Goal: Transaction & Acquisition: Purchase product/service

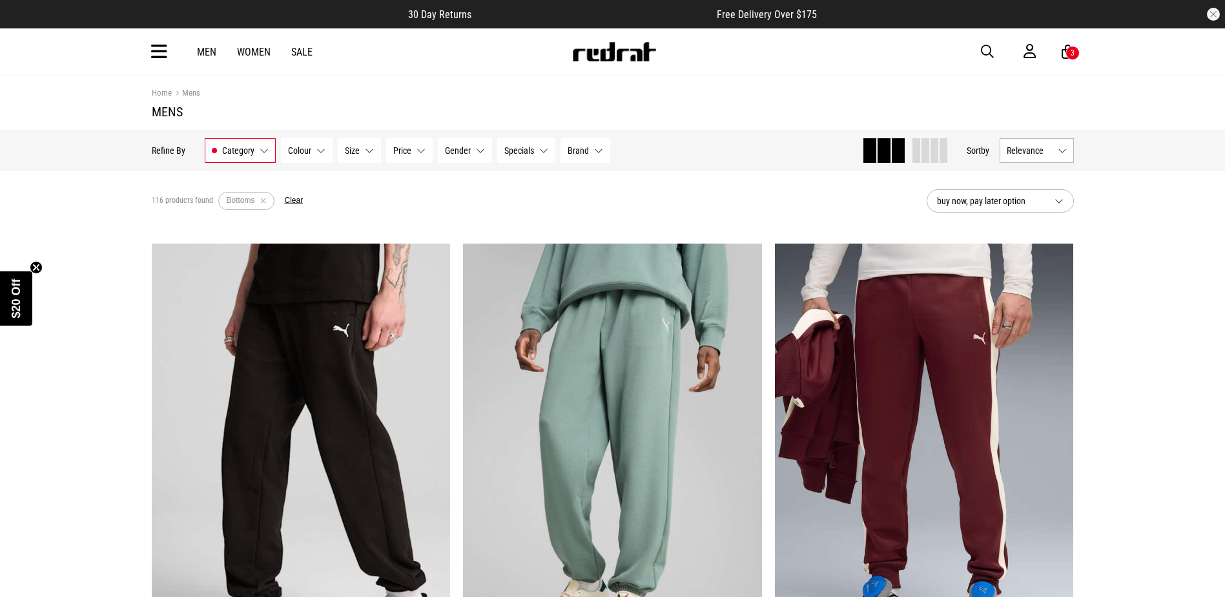
click at [572, 145] on span "Brand" at bounding box center [578, 150] width 21 height 10
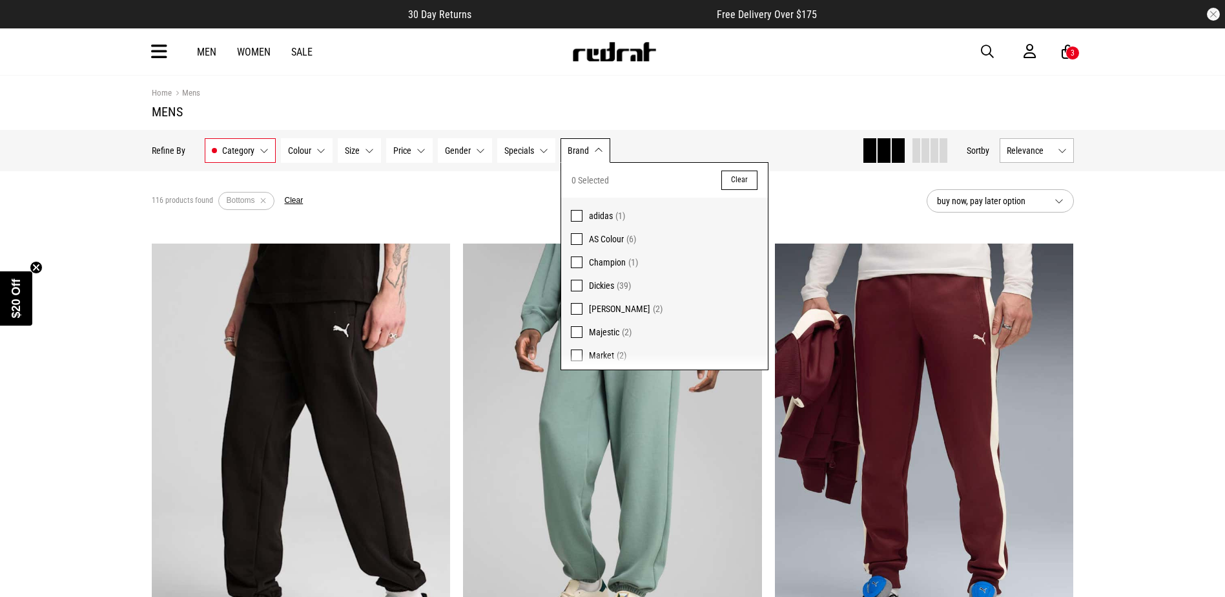
click at [577, 282] on span at bounding box center [577, 286] width 12 height 12
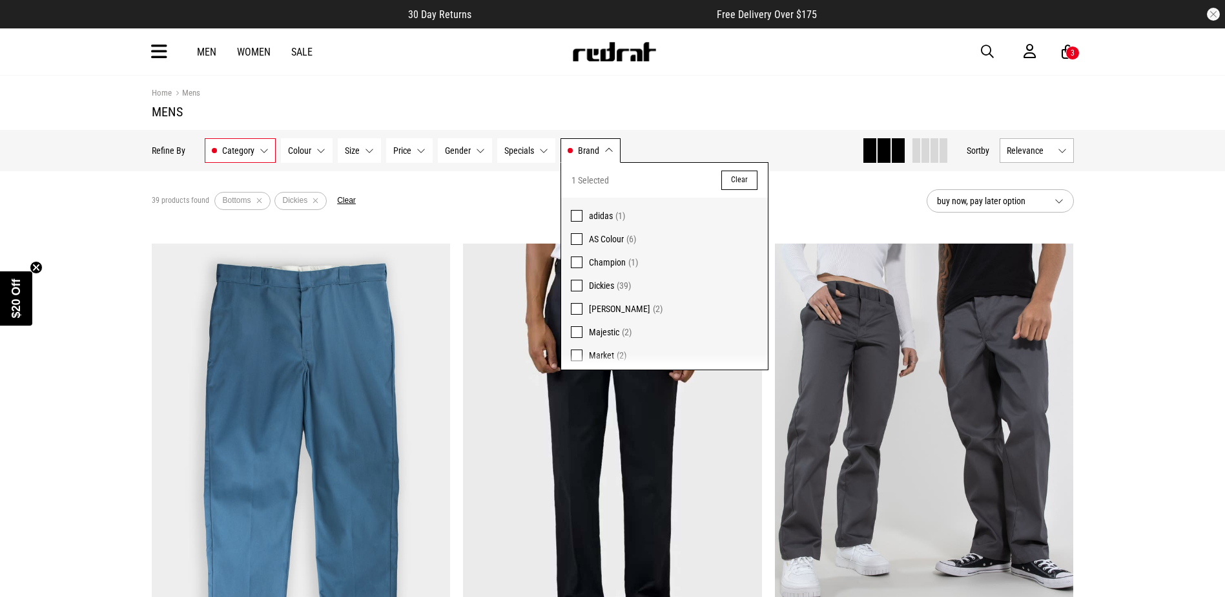
click at [505, 192] on div "39 products found Active Filters Bottoms Dickies Clear" at bounding box center [534, 200] width 765 height 39
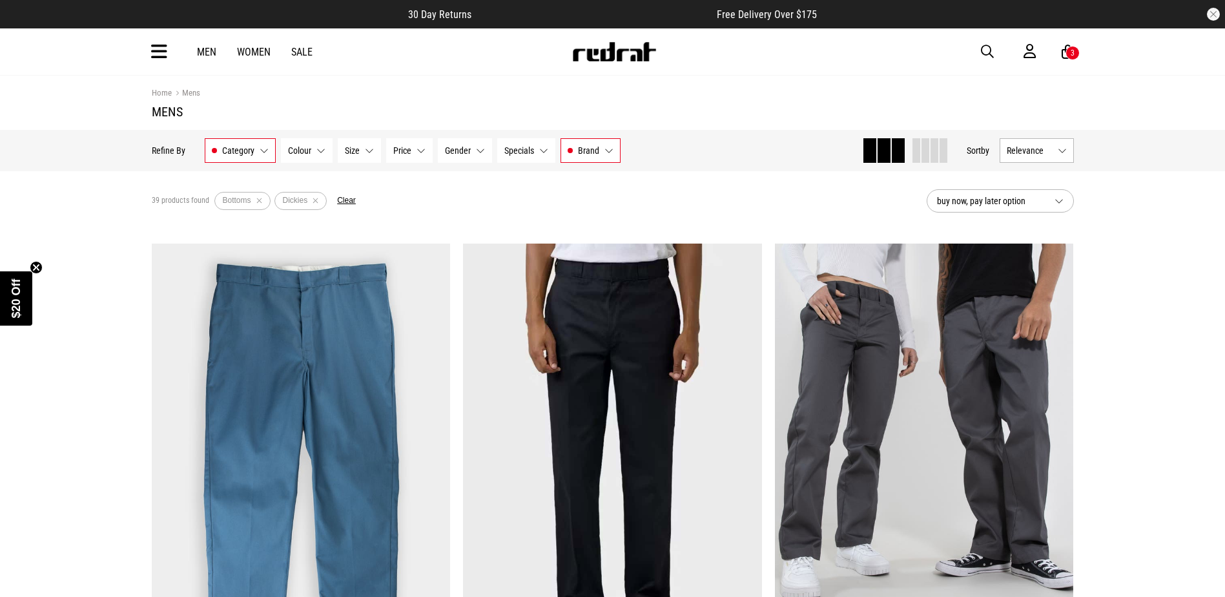
click at [473, 144] on button "Gender None selected" at bounding box center [465, 150] width 54 height 25
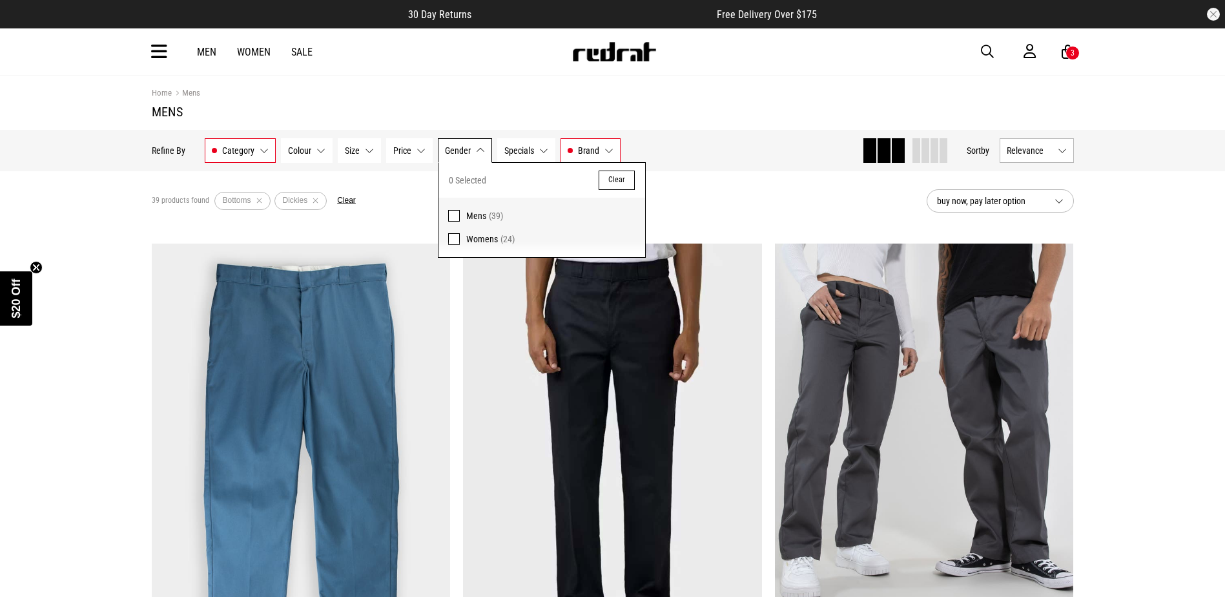
click at [453, 214] on span at bounding box center [454, 216] width 12 height 12
click at [685, 192] on div "39 products found Active Filters Bottoms Dickies Mens Clear" at bounding box center [534, 200] width 765 height 39
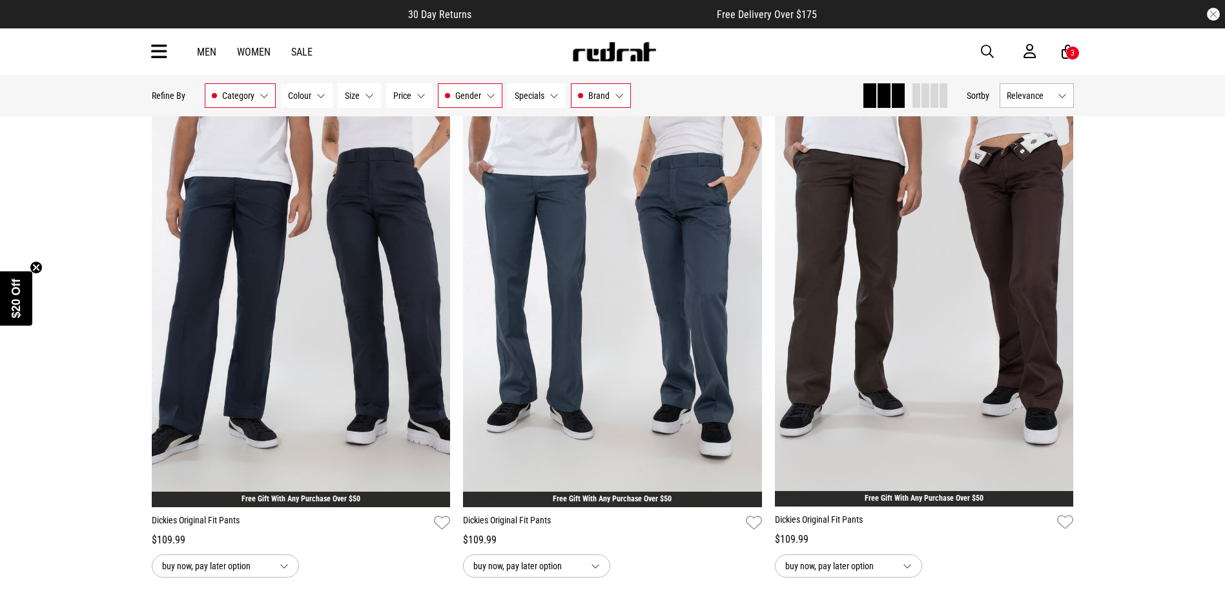
scroll to position [1162, 0]
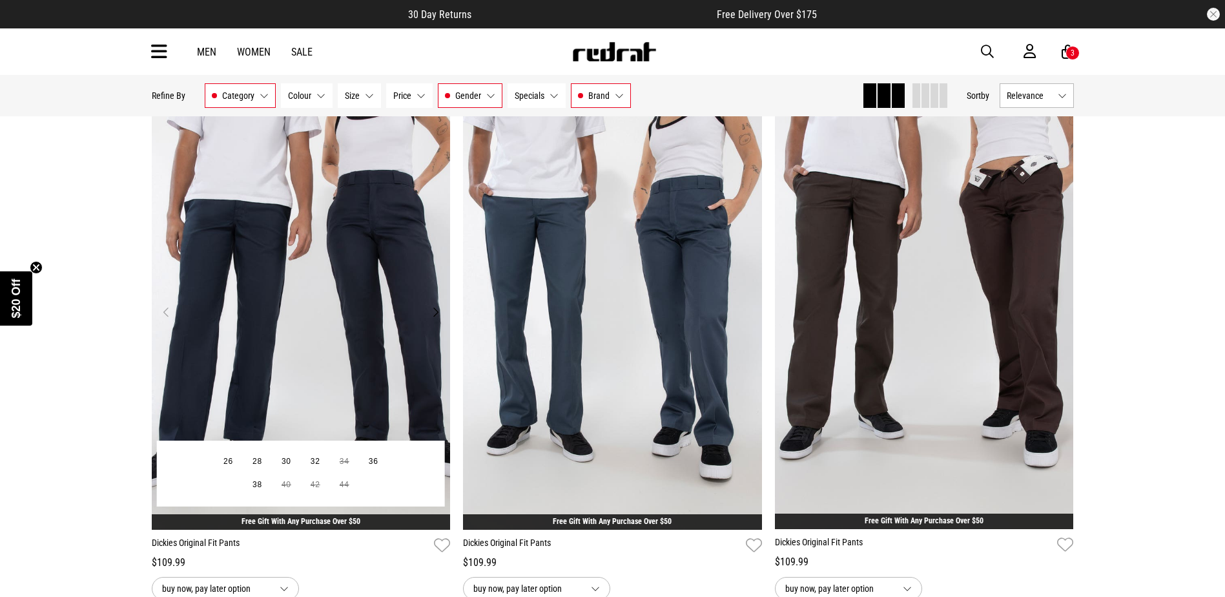
click at [335, 245] on img at bounding box center [301, 319] width 299 height 418
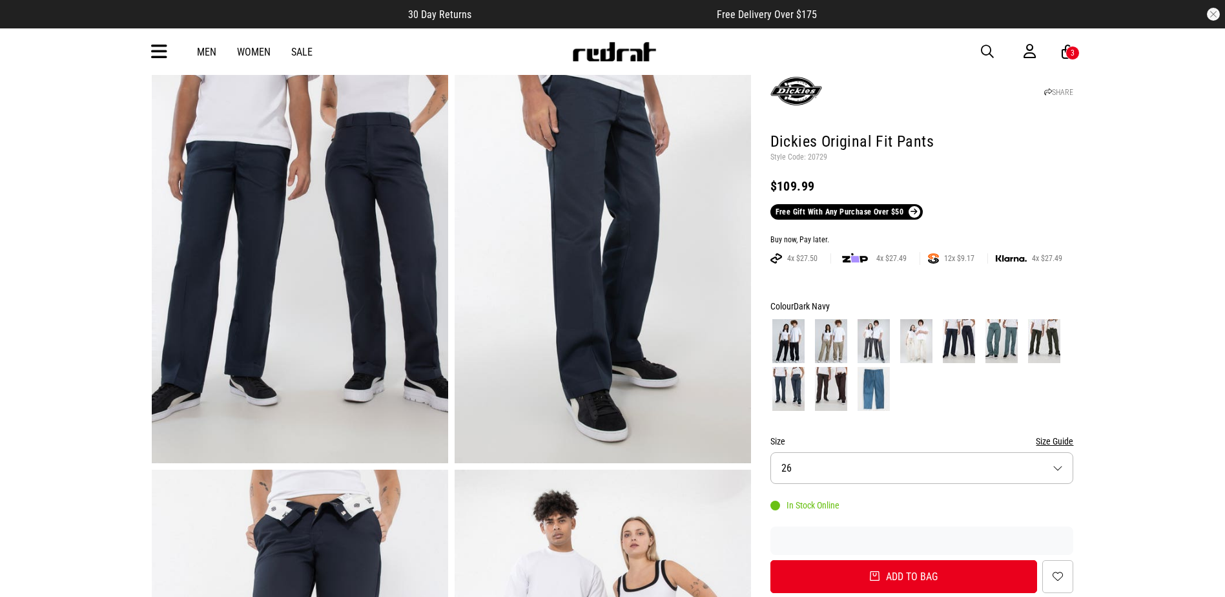
scroll to position [129, 0]
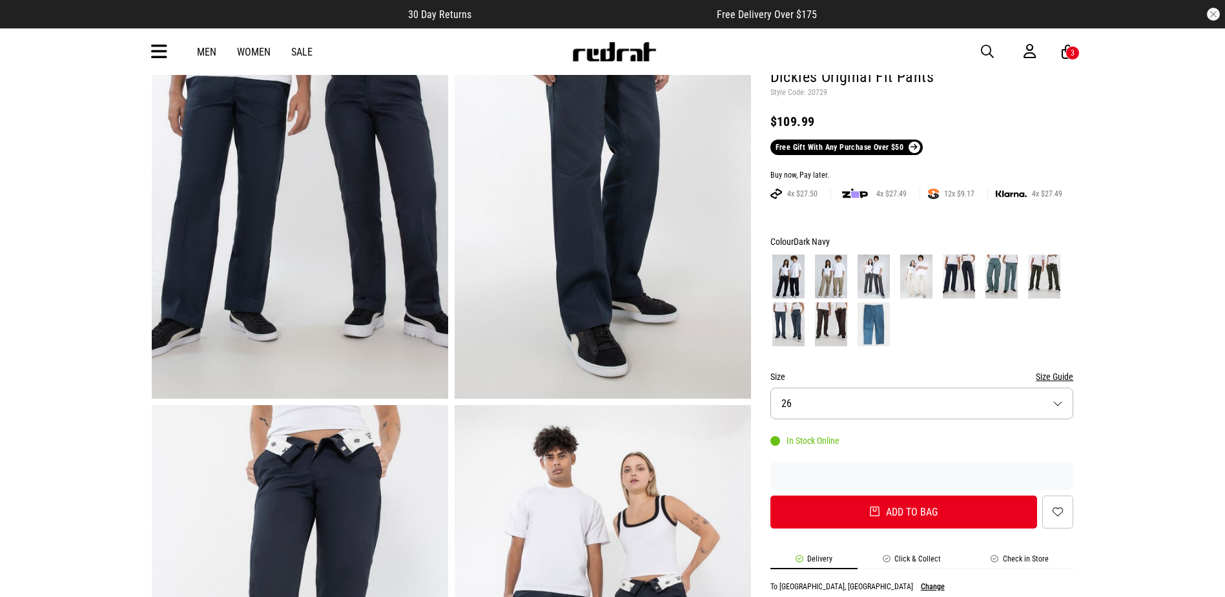
click at [874, 403] on button "Size 26" at bounding box center [922, 403] width 304 height 32
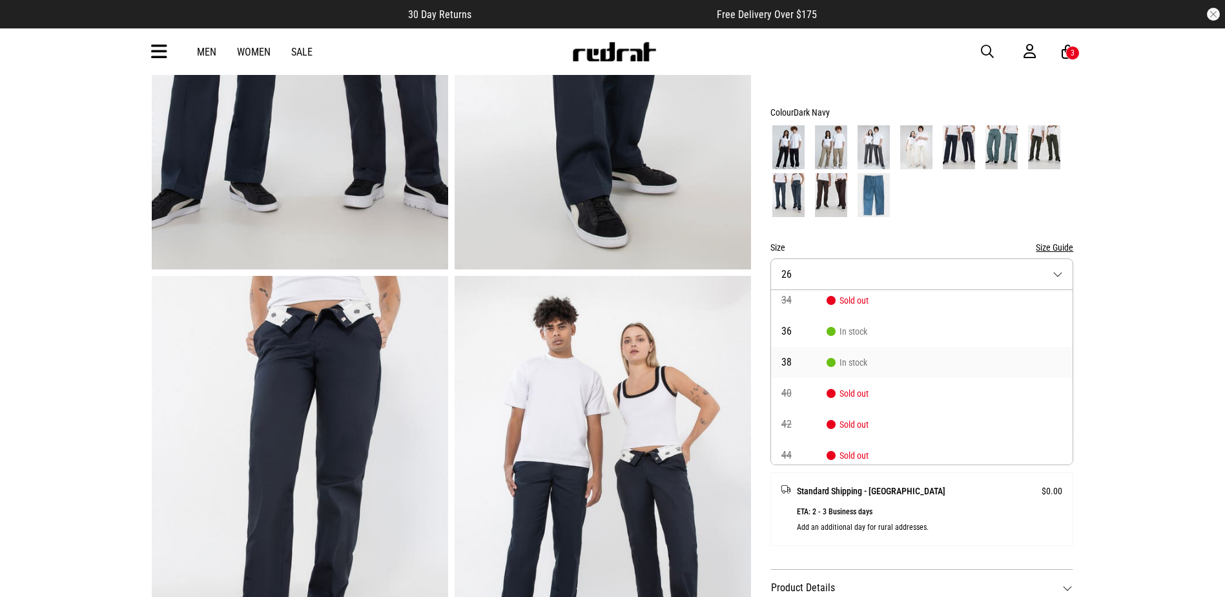
click at [843, 356] on li "38 In stock" at bounding box center [922, 362] width 302 height 31
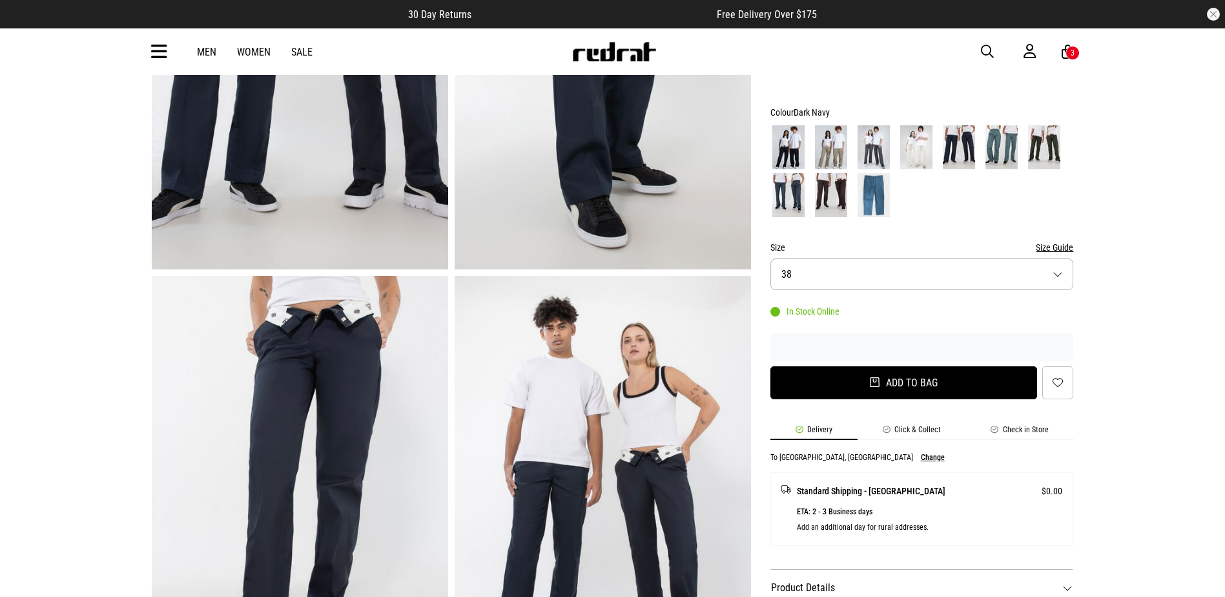
click at [847, 382] on button "Add to bag" at bounding box center [903, 382] width 267 height 33
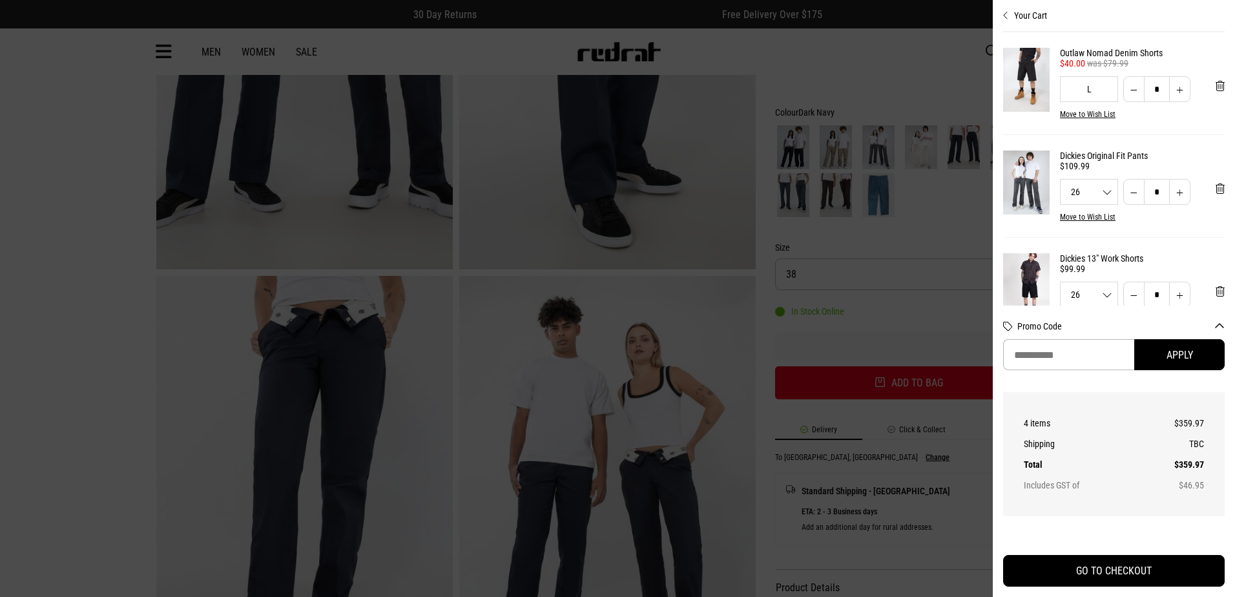
click at [887, 237] on div at bounding box center [617, 298] width 1235 height 597
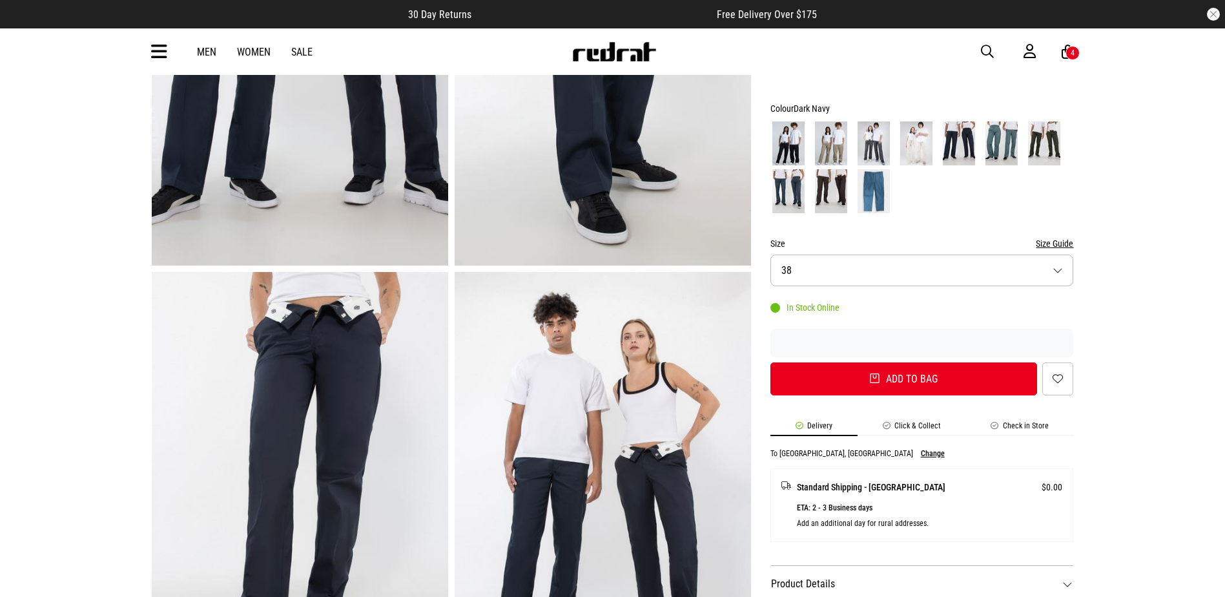
scroll to position [258, 0]
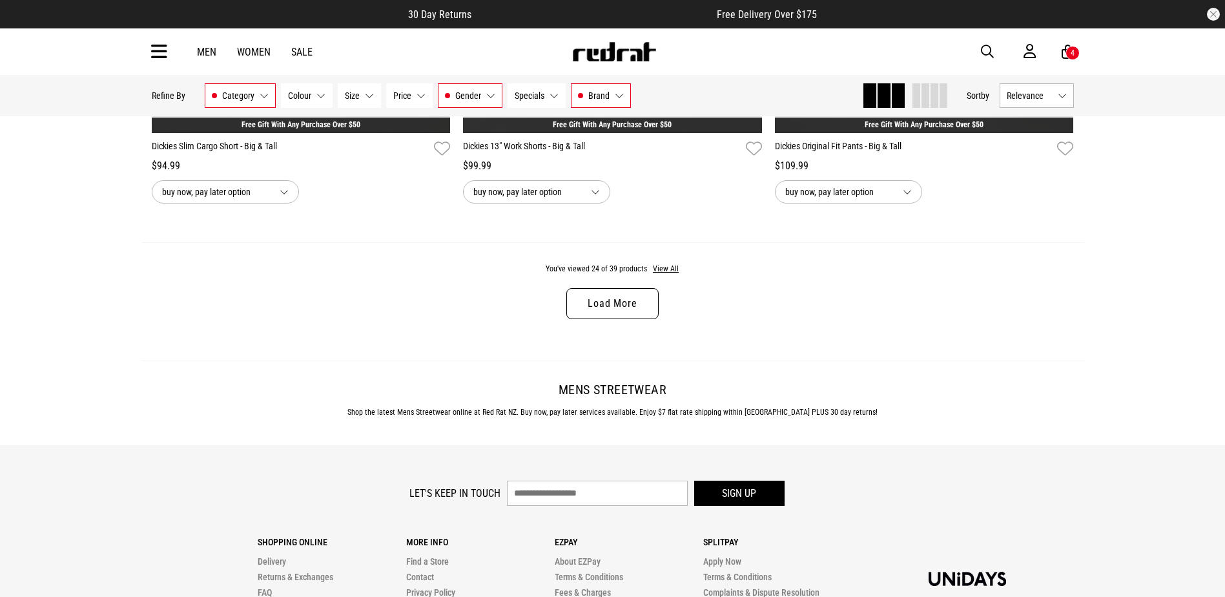
scroll to position [4133, 0]
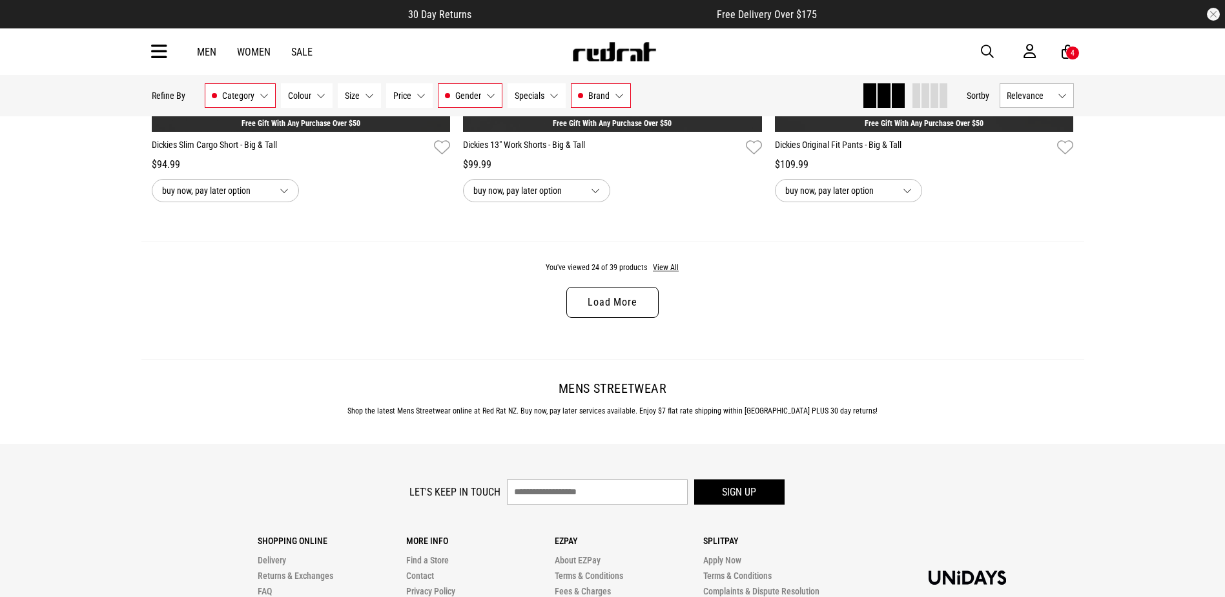
click at [573, 316] on link "Load More" at bounding box center [612, 302] width 92 height 31
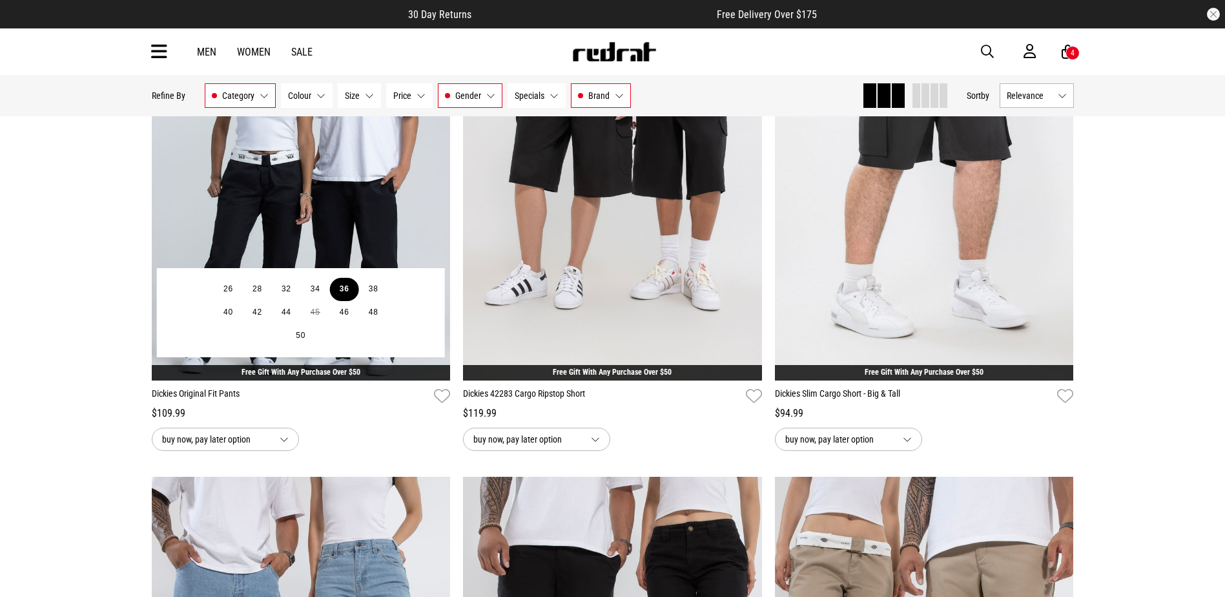
scroll to position [5295, 0]
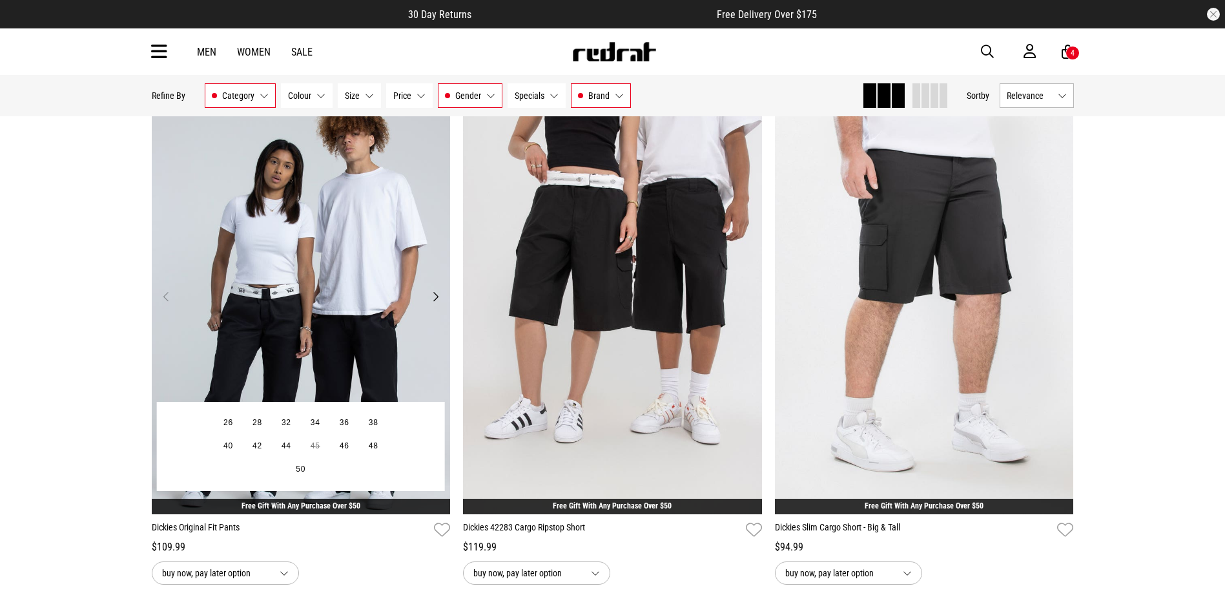
click at [260, 345] on img at bounding box center [301, 304] width 299 height 418
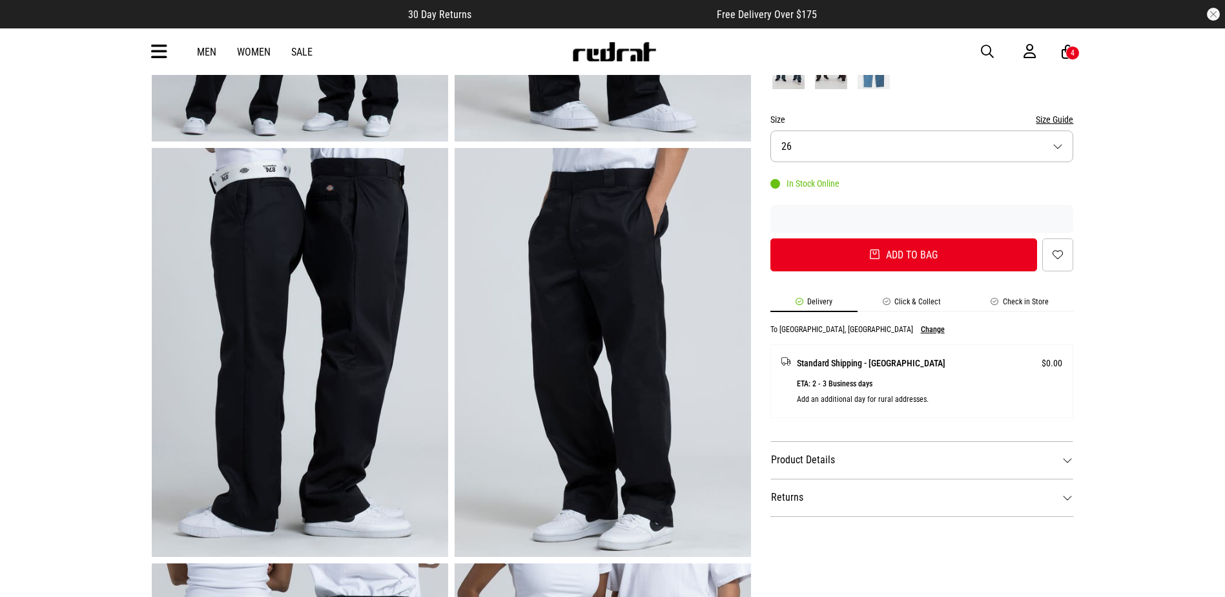
scroll to position [387, 0]
click at [816, 479] on dt "Returns" at bounding box center [922, 496] width 304 height 37
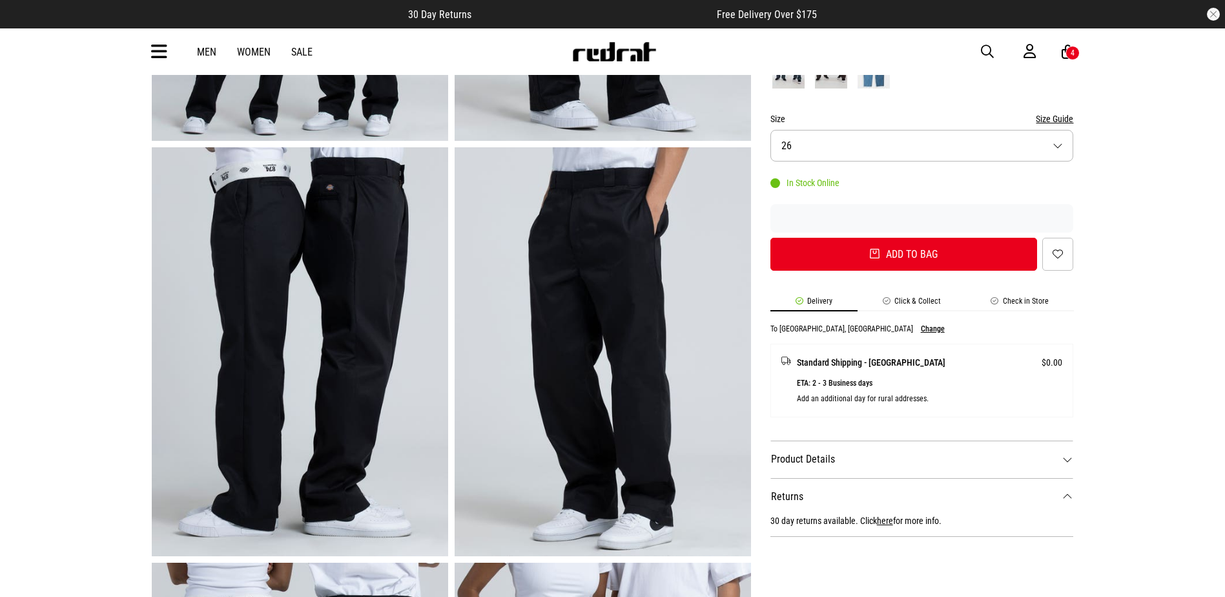
click at [839, 456] on dt "Product Details" at bounding box center [922, 458] width 304 height 37
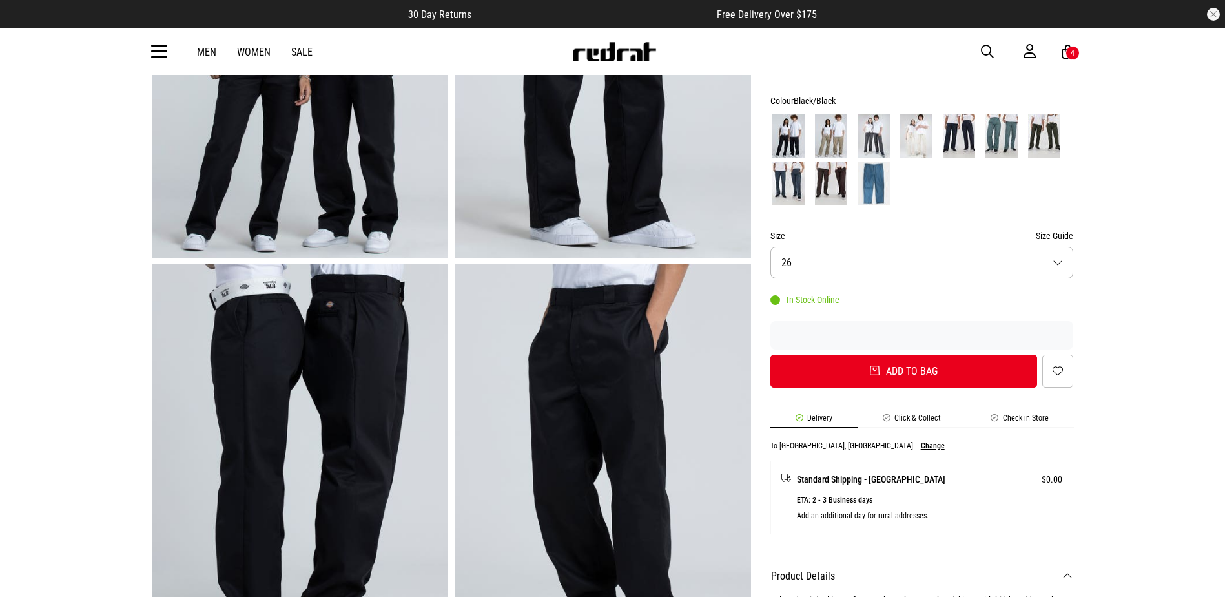
scroll to position [258, 0]
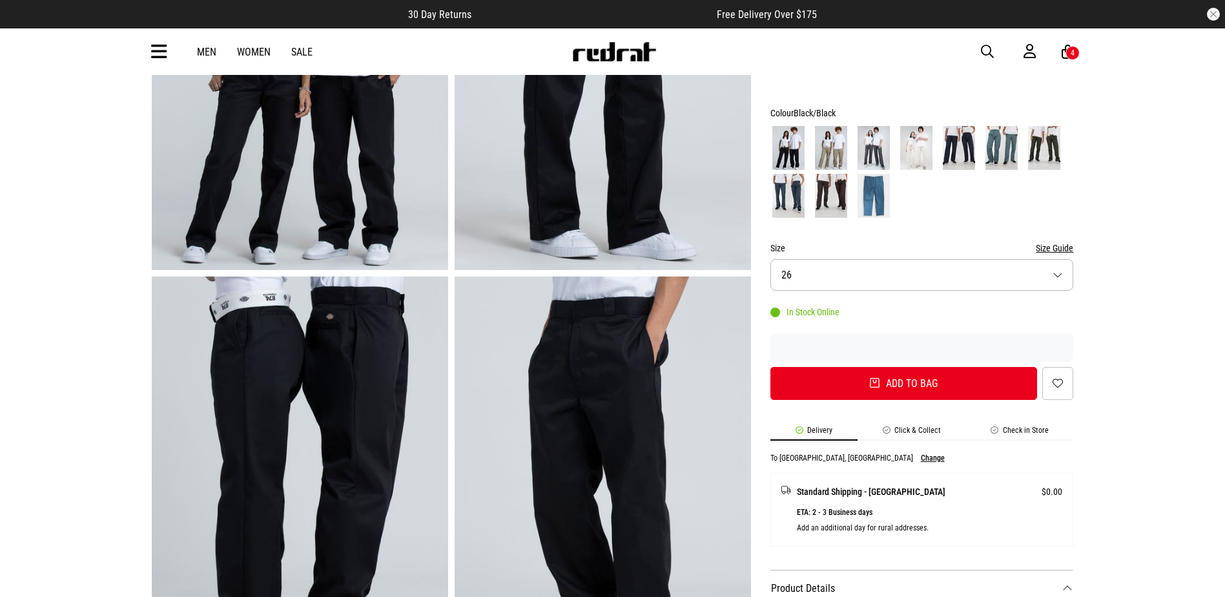
click at [866, 280] on button "Size 26" at bounding box center [922, 275] width 304 height 32
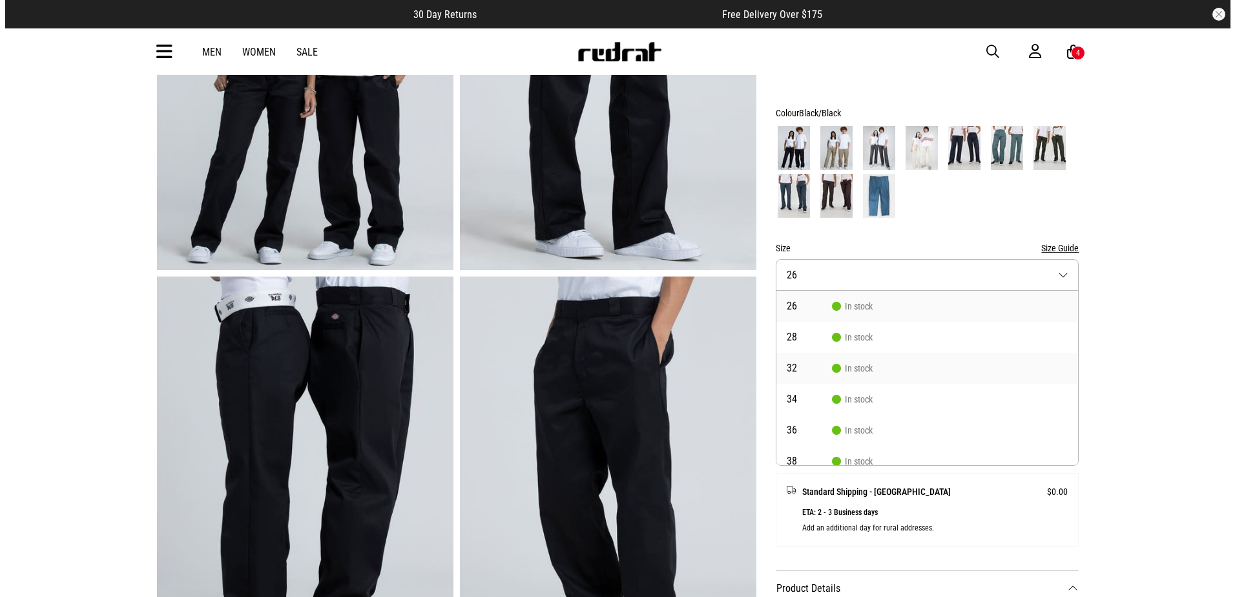
scroll to position [65, 0]
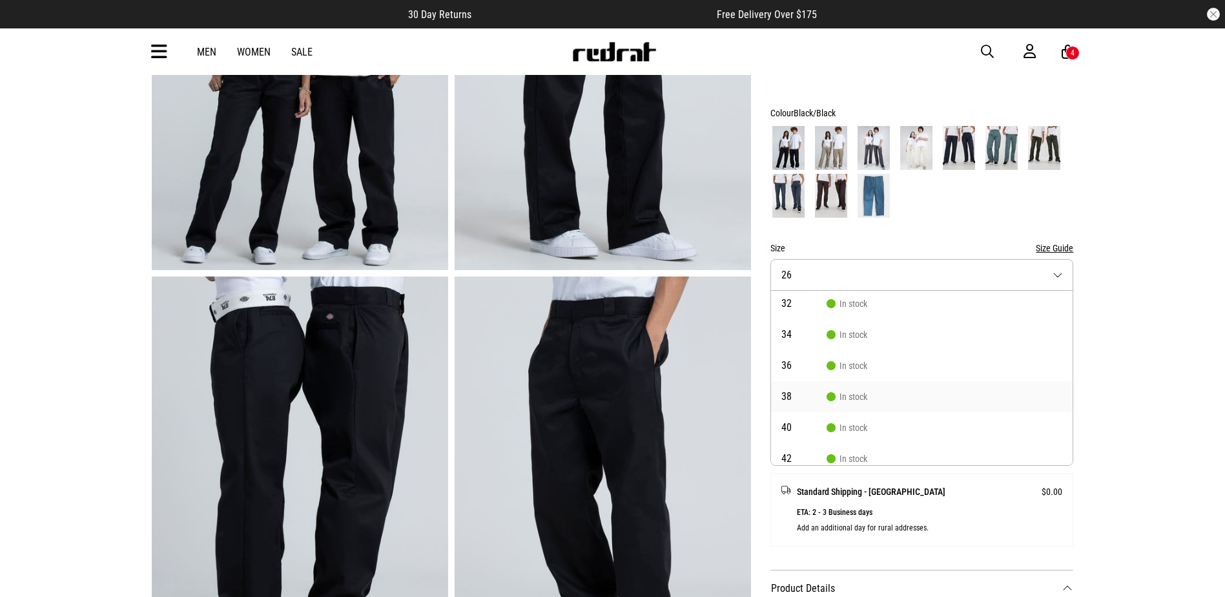
click at [850, 398] on span "In stock" at bounding box center [847, 396] width 41 height 10
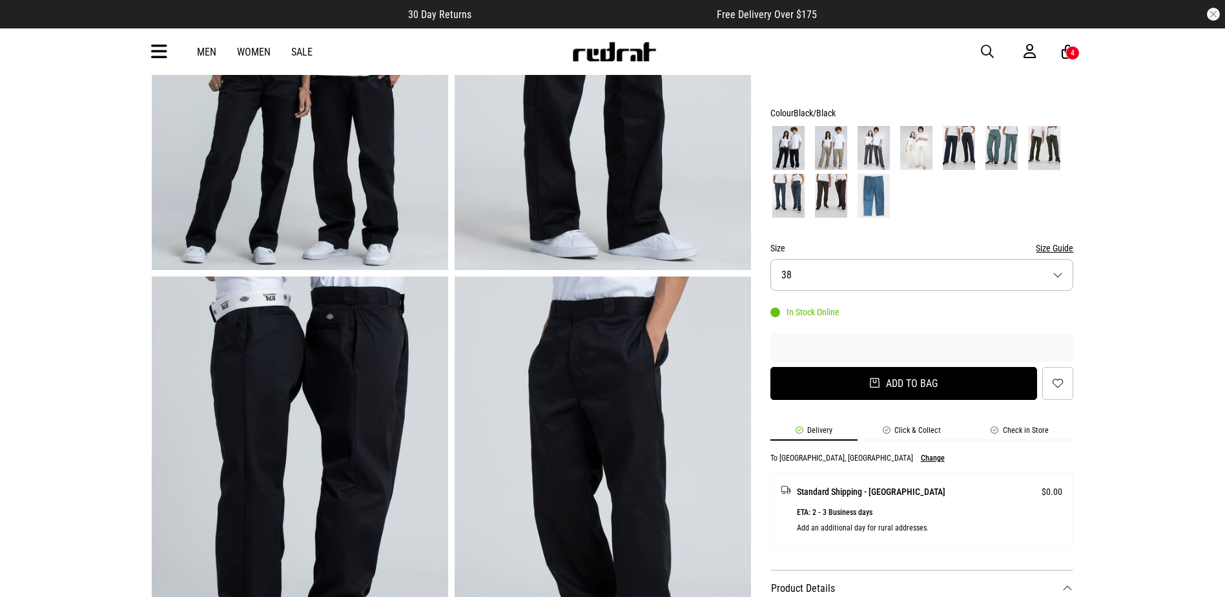
click at [856, 384] on button "Add to bag" at bounding box center [903, 383] width 267 height 33
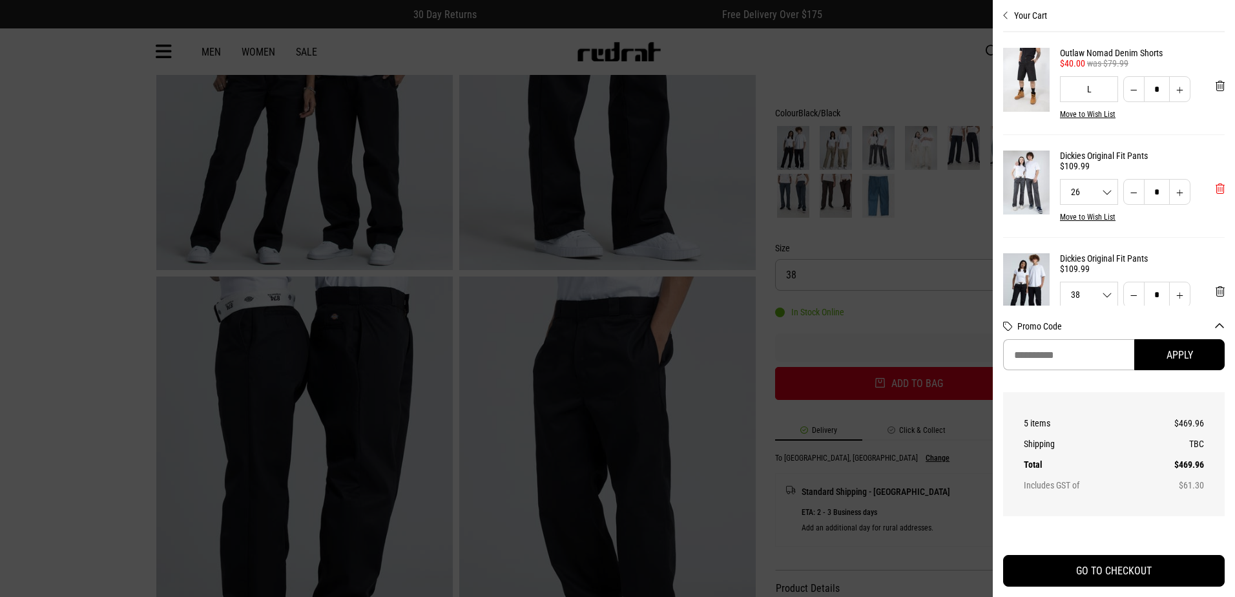
click at [1215, 188] on span "'Remove from cart" at bounding box center [1219, 189] width 9 height 12
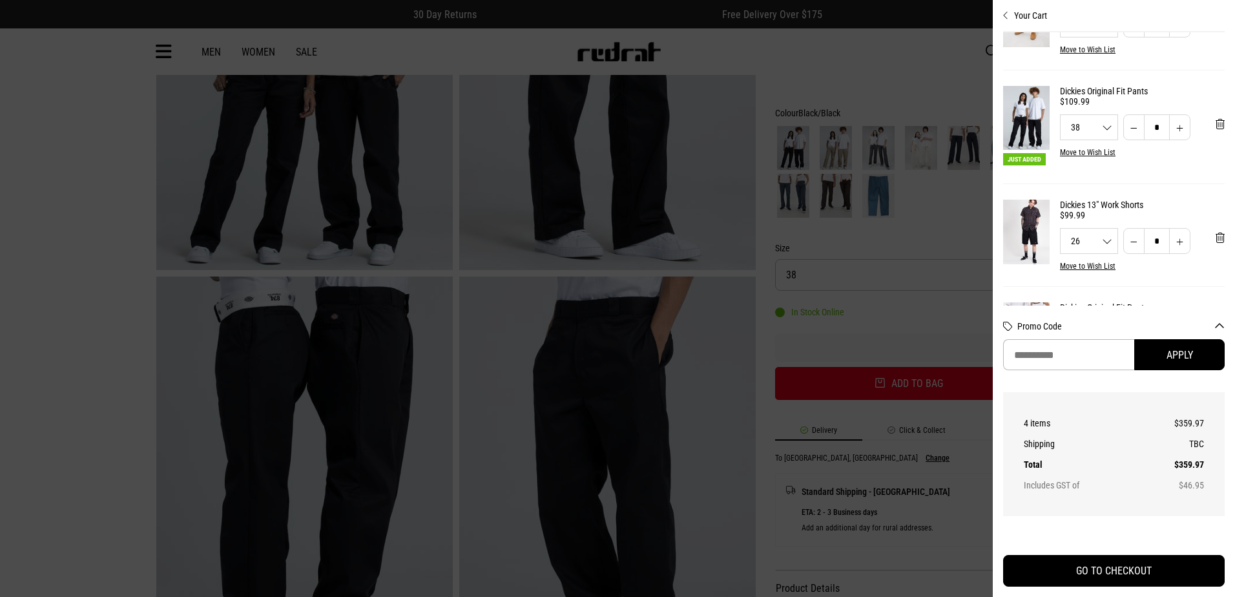
click at [1076, 205] on link "Dickies 13" Work Shorts" at bounding box center [1142, 205] width 165 height 10
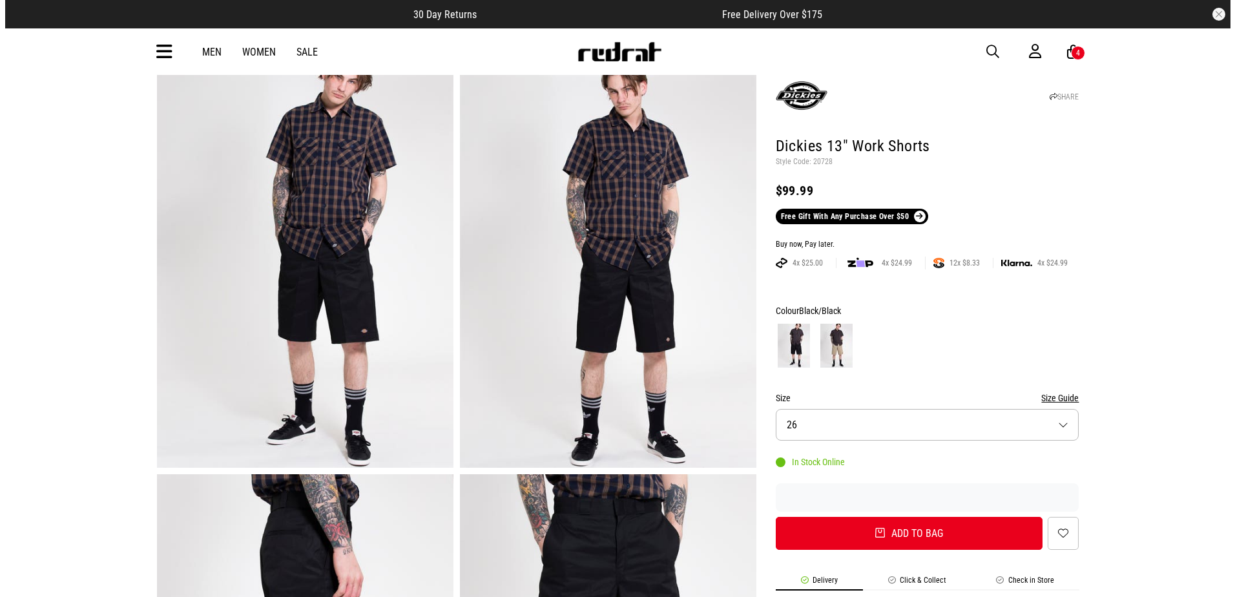
scroll to position [129, 0]
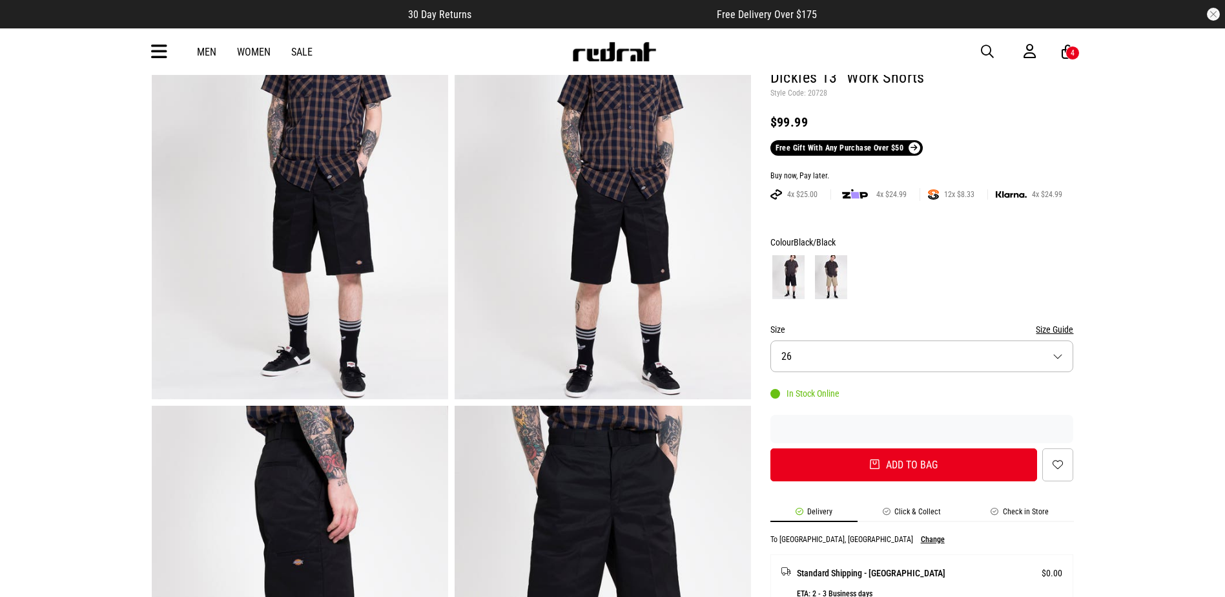
click at [1068, 51] on div "4" at bounding box center [1072, 53] width 14 height 14
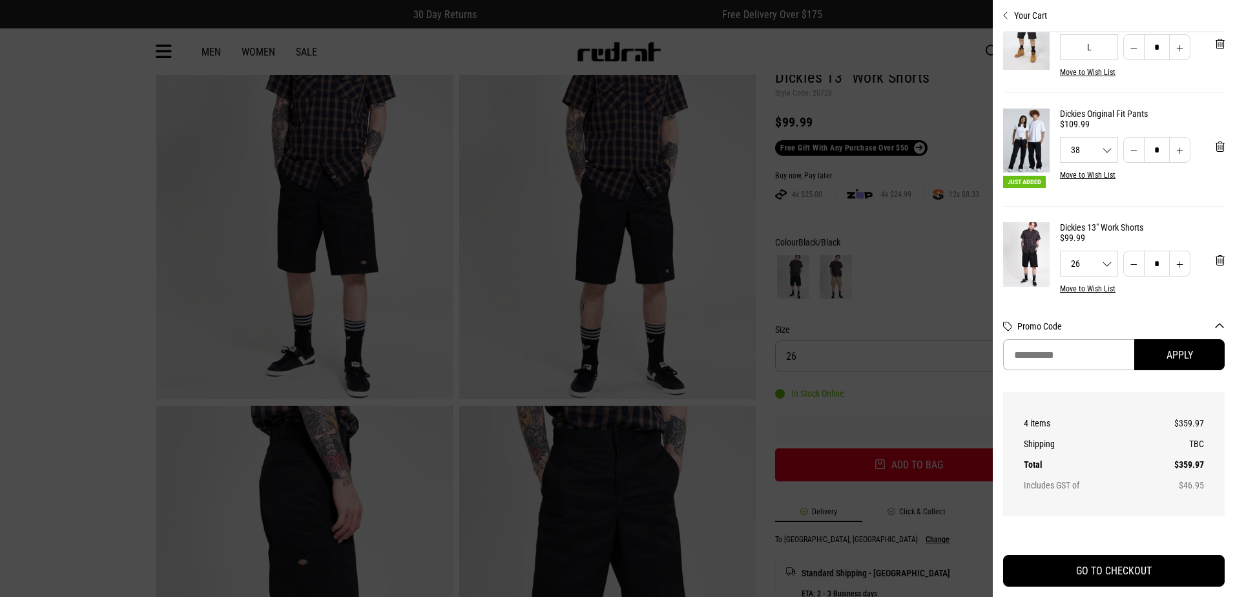
scroll to position [65, 0]
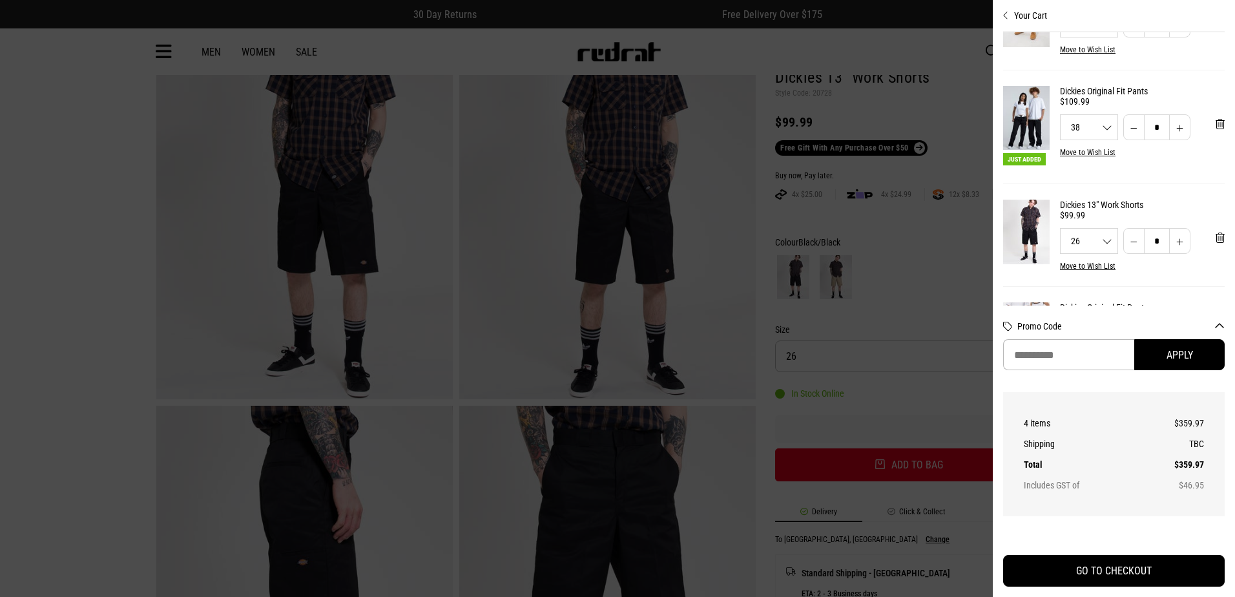
click at [1089, 244] on div "26 26 28 30 32 34 36 38 42" at bounding box center [1088, 240] width 57 height 9
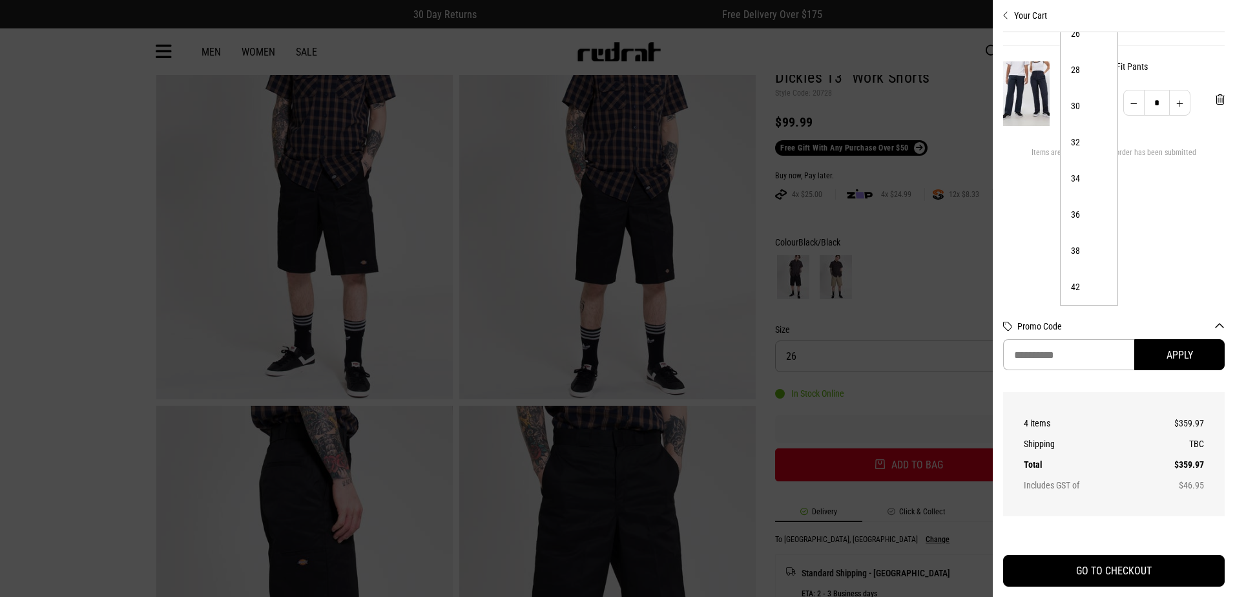
click at [1080, 238] on li "38" at bounding box center [1088, 250] width 57 height 36
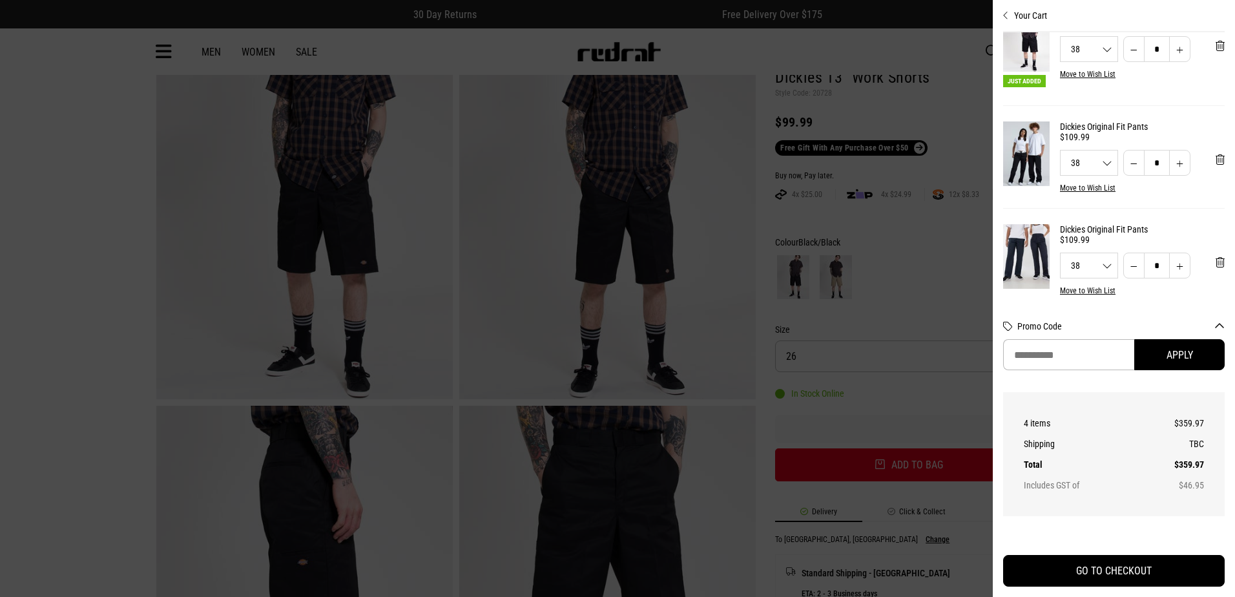
scroll to position [194, 0]
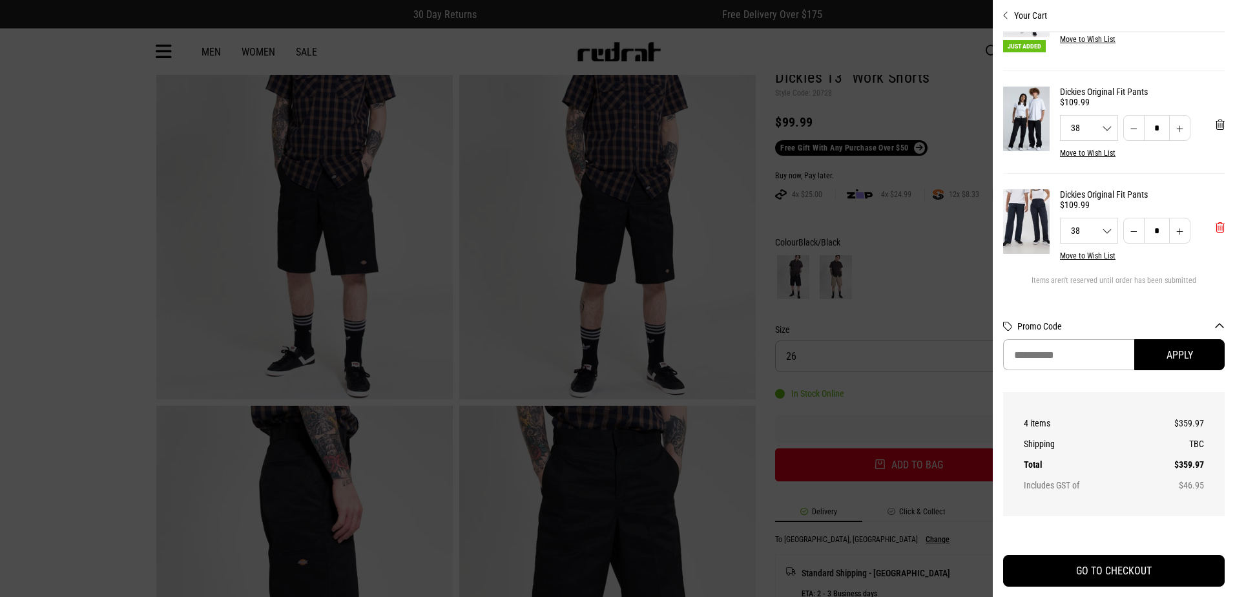
click at [1215, 221] on span "'Remove from cart" at bounding box center [1219, 227] width 9 height 12
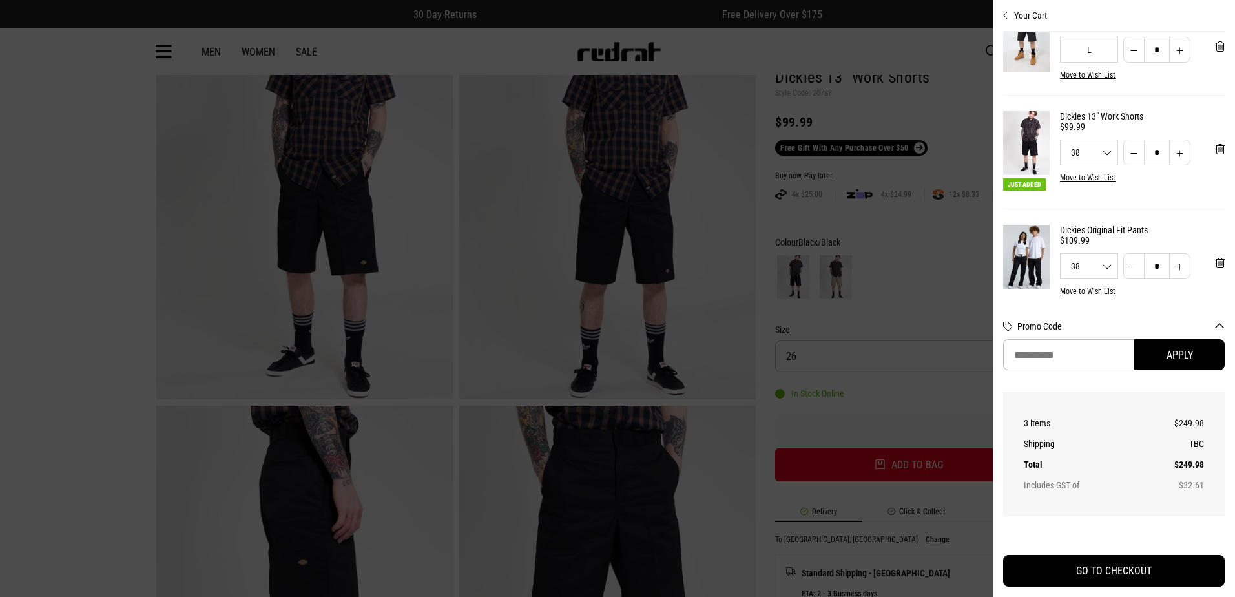
scroll to position [0, 0]
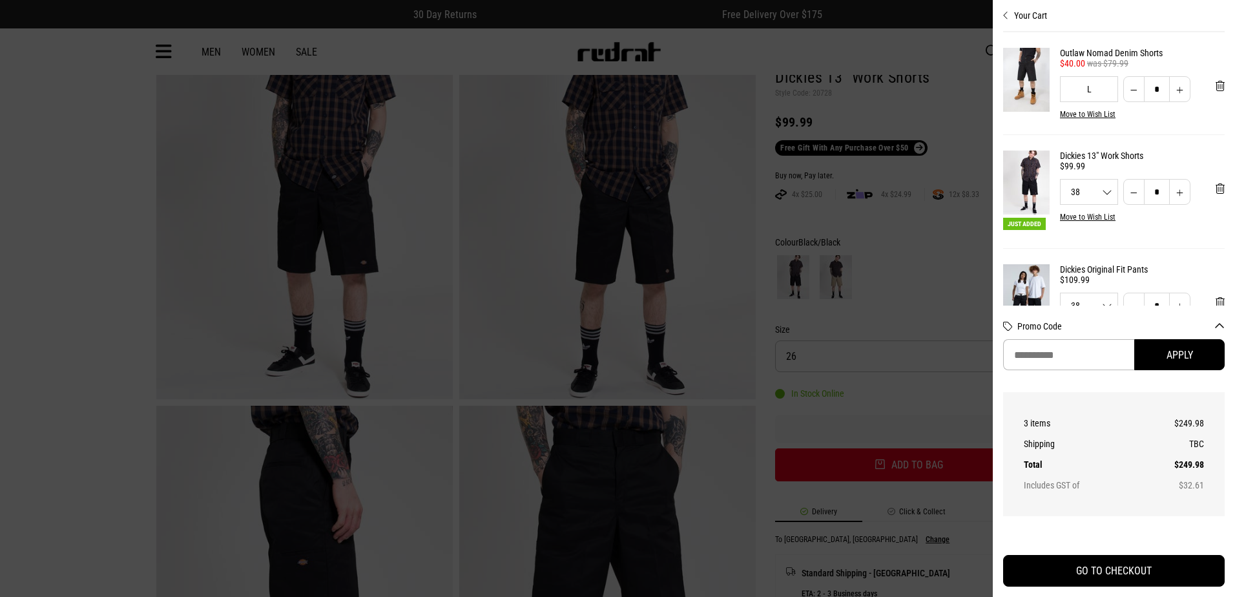
click at [1011, 19] on button "Your Cart" at bounding box center [1113, 10] width 221 height 21
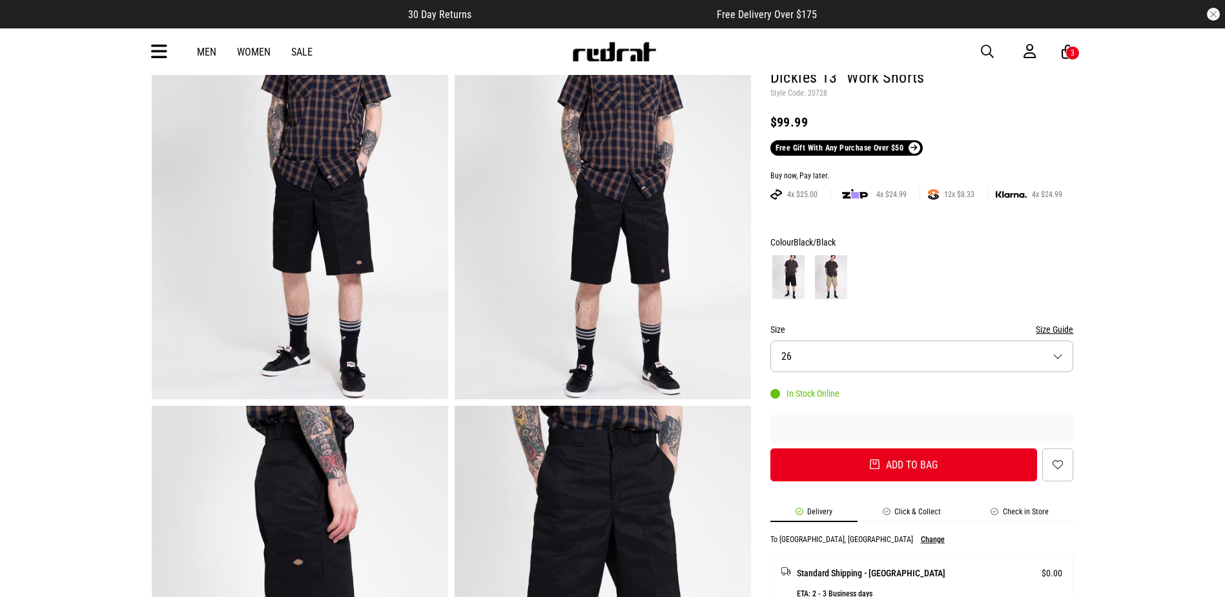
click at [1067, 47] on icon at bounding box center [1068, 52] width 12 height 16
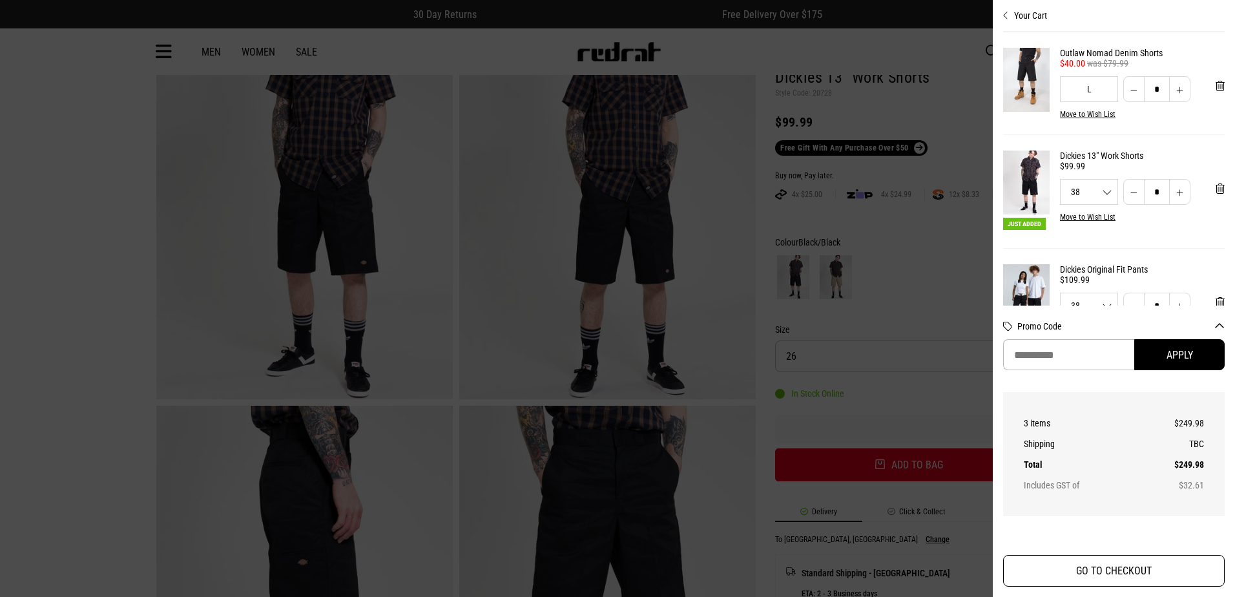
click at [1077, 563] on button "GO TO CHECKOUT" at bounding box center [1113, 571] width 221 height 32
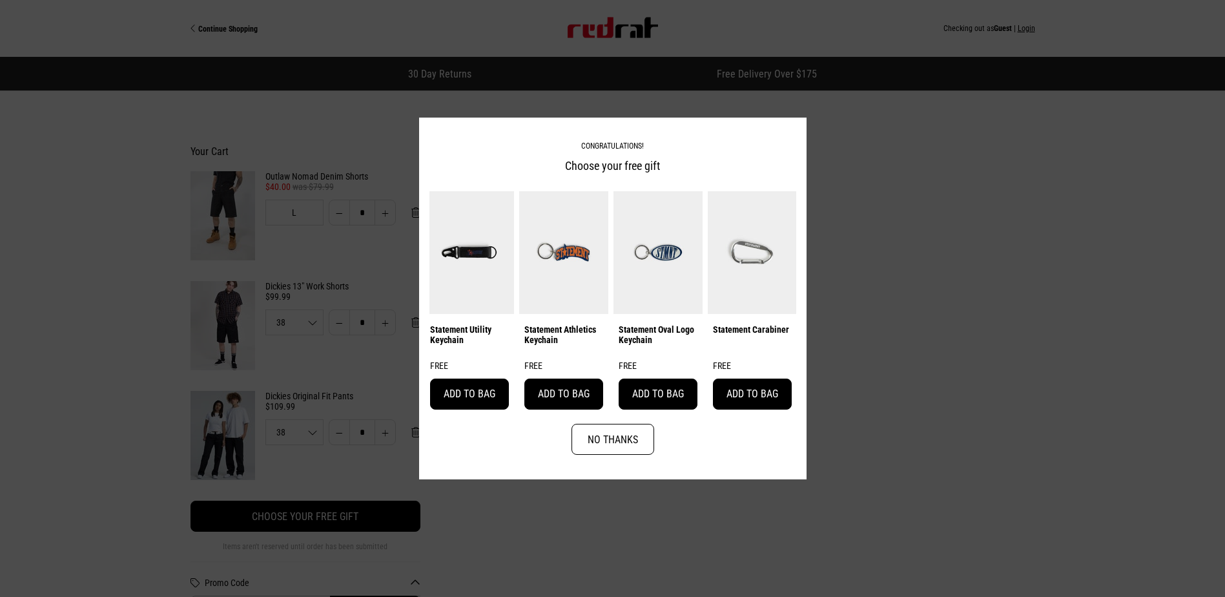
scroll to position [0, 484]
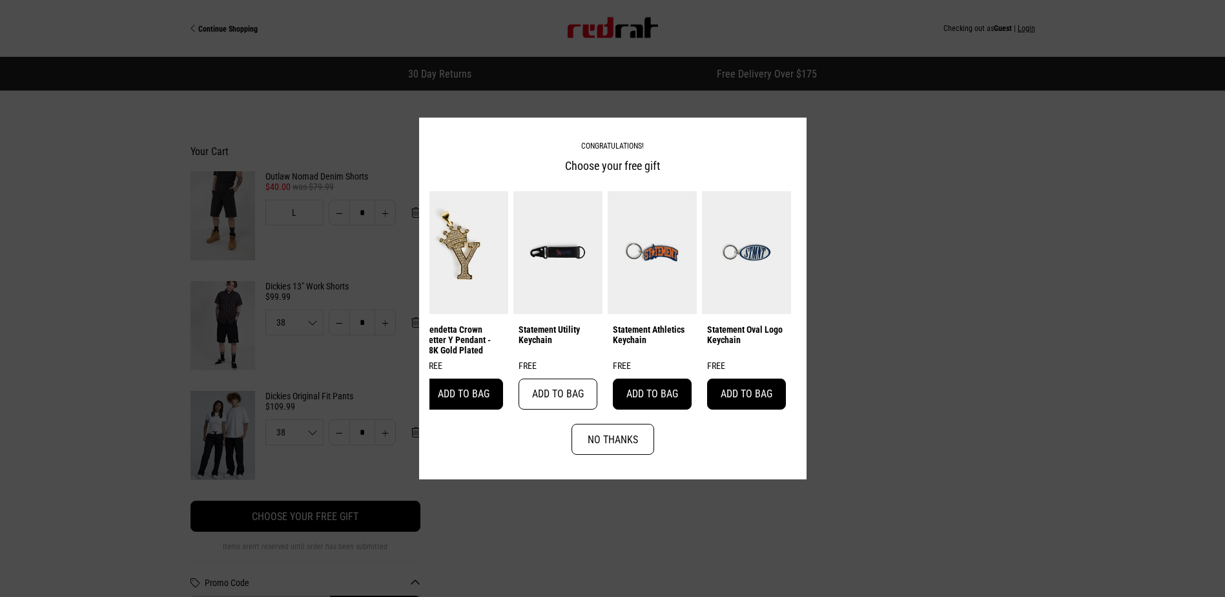
click at [568, 395] on button "Add to bag" at bounding box center [558, 393] width 79 height 31
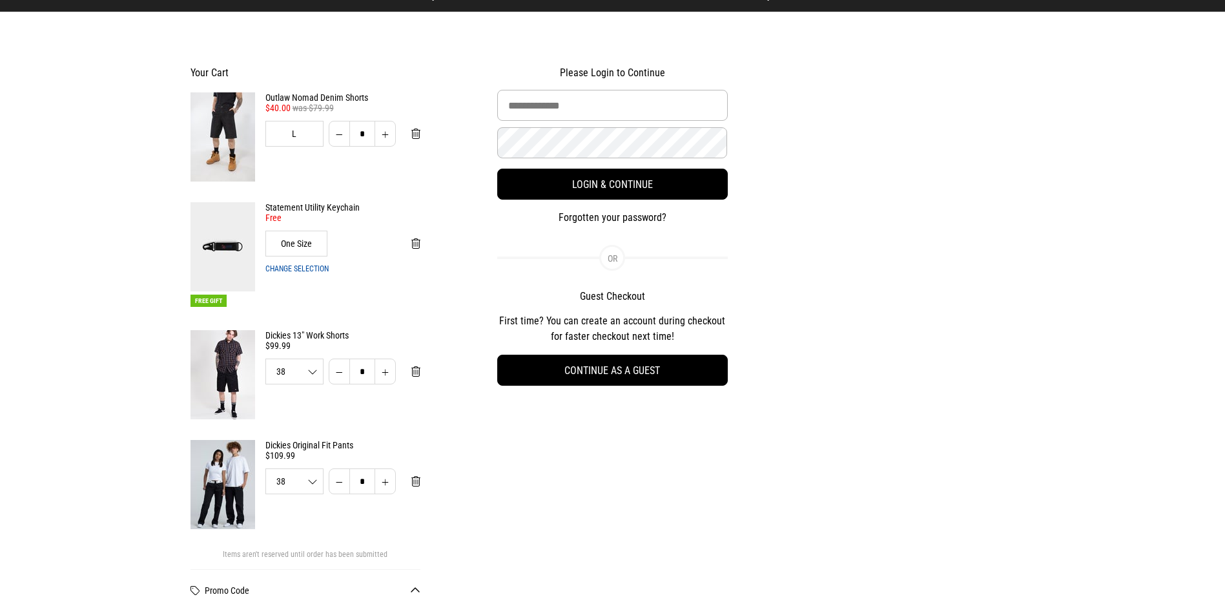
scroll to position [0, 0]
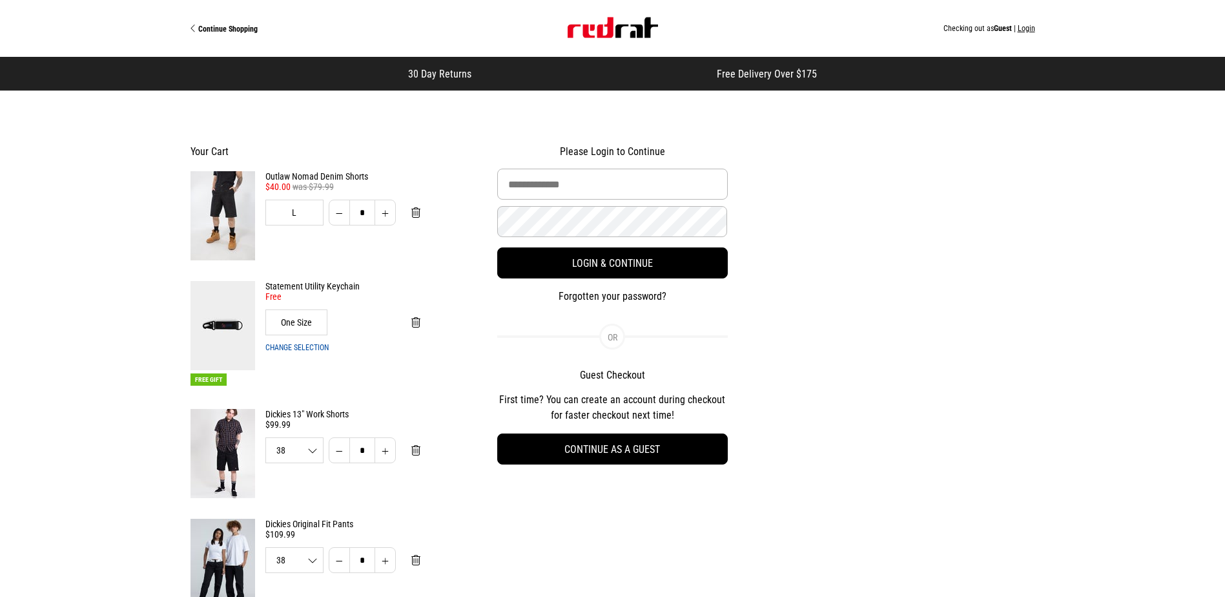
click at [240, 30] on span "Continue Shopping" at bounding box center [227, 29] width 59 height 9
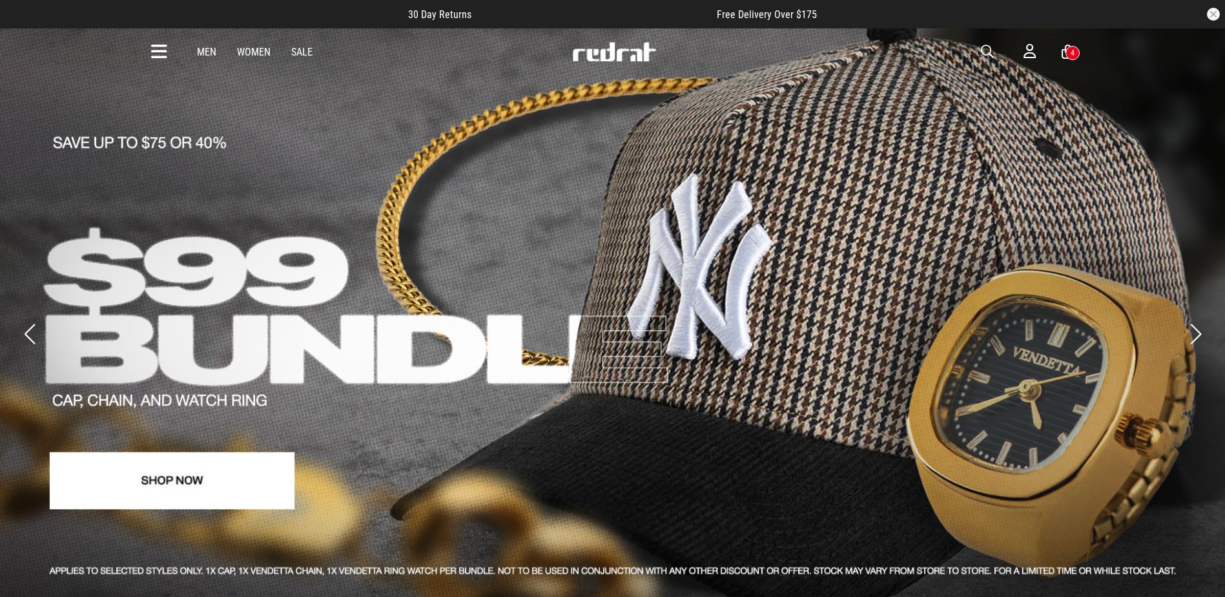
click at [27, 324] on button "Previous slide" at bounding box center [29, 334] width 17 height 28
click at [304, 48] on link "Sale" at bounding box center [301, 52] width 21 height 12
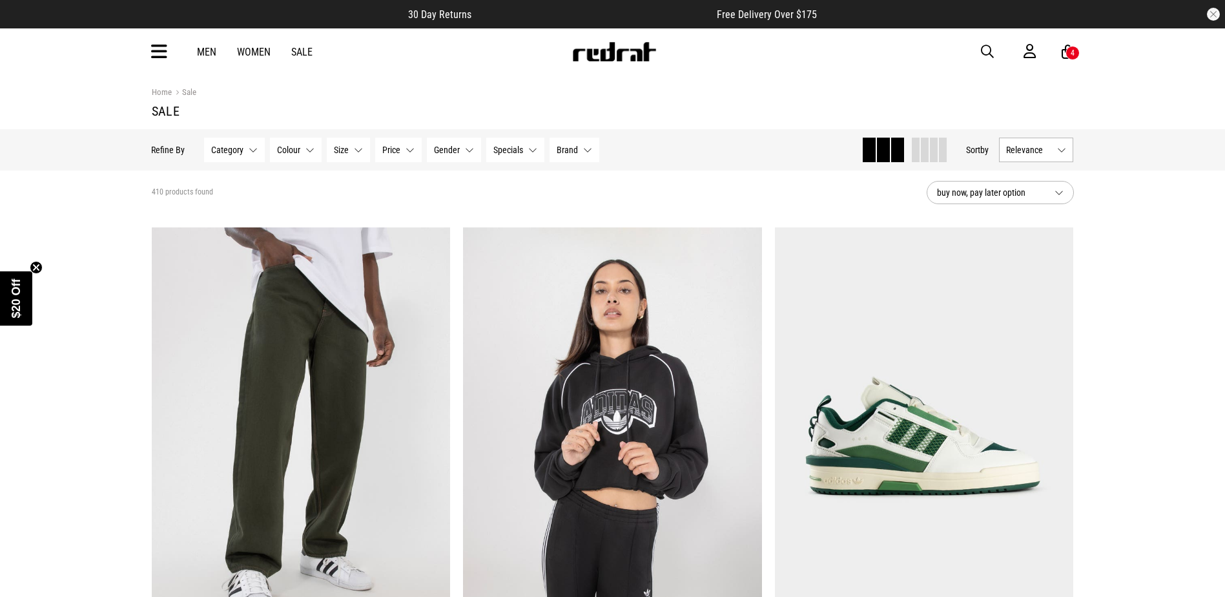
drag, startPoint x: 107, startPoint y: 435, endPoint x: 95, endPoint y: 447, distance: 17.4
click at [449, 156] on button "Gender None selected" at bounding box center [454, 150] width 54 height 25
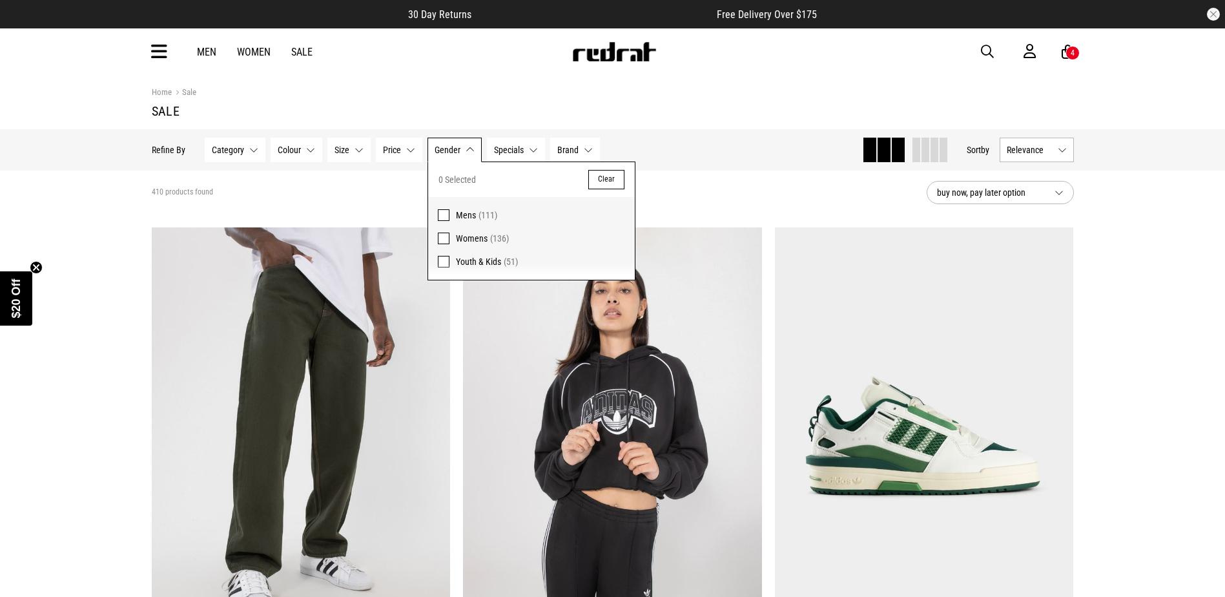
click at [442, 218] on span at bounding box center [444, 215] width 12 height 12
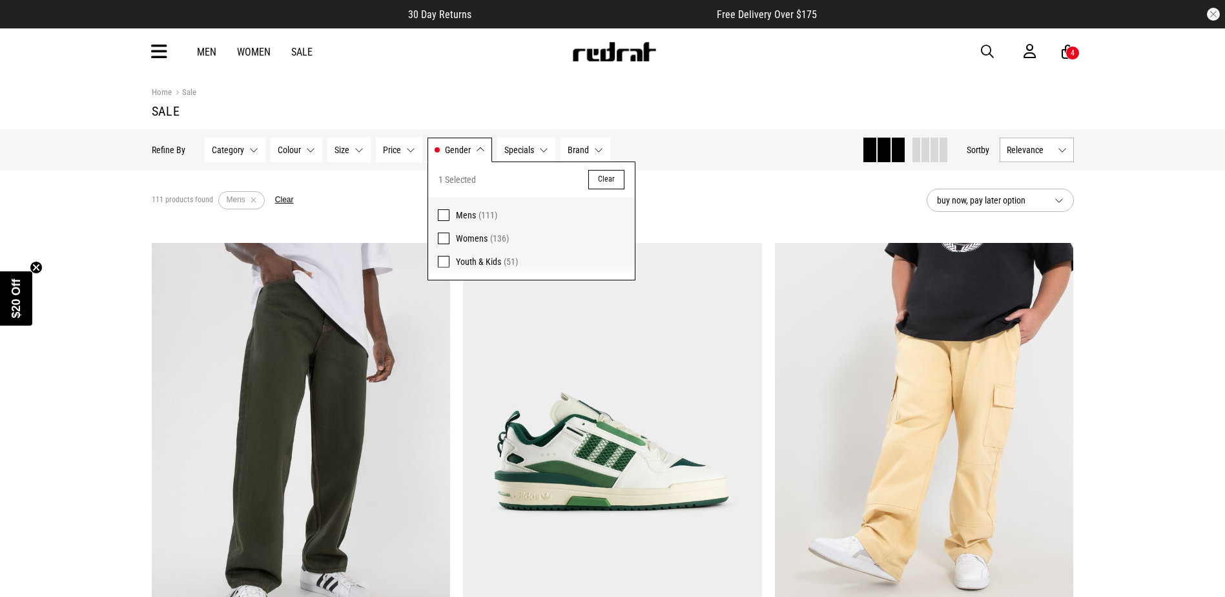
drag, startPoint x: 127, startPoint y: 482, endPoint x: 117, endPoint y: 493, distance: 15.1
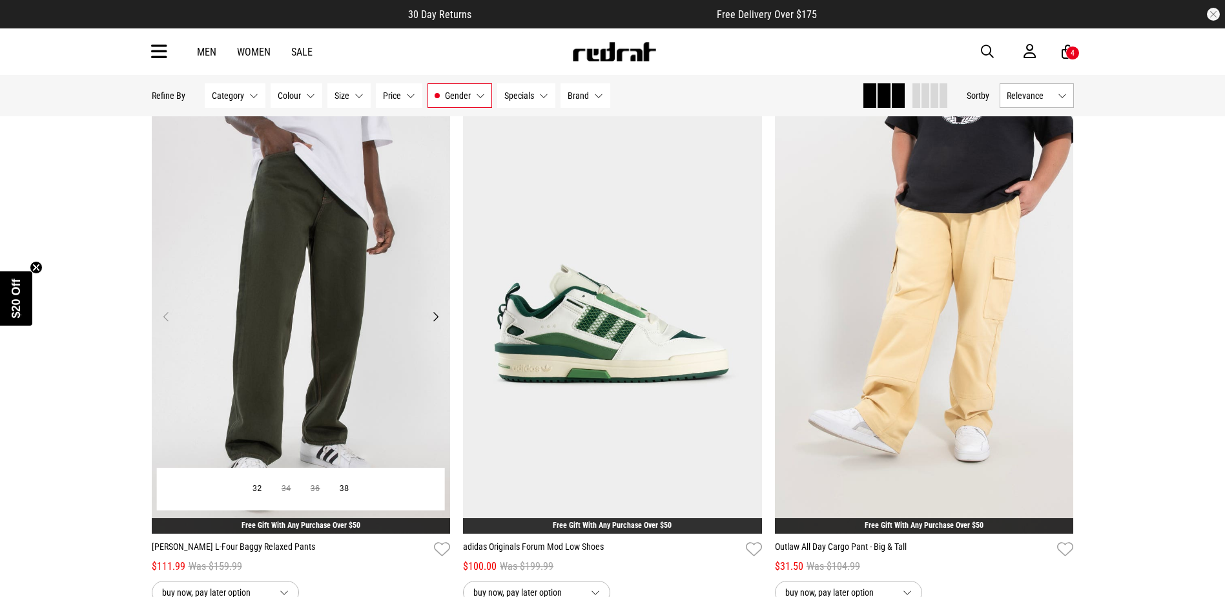
scroll to position [65, 0]
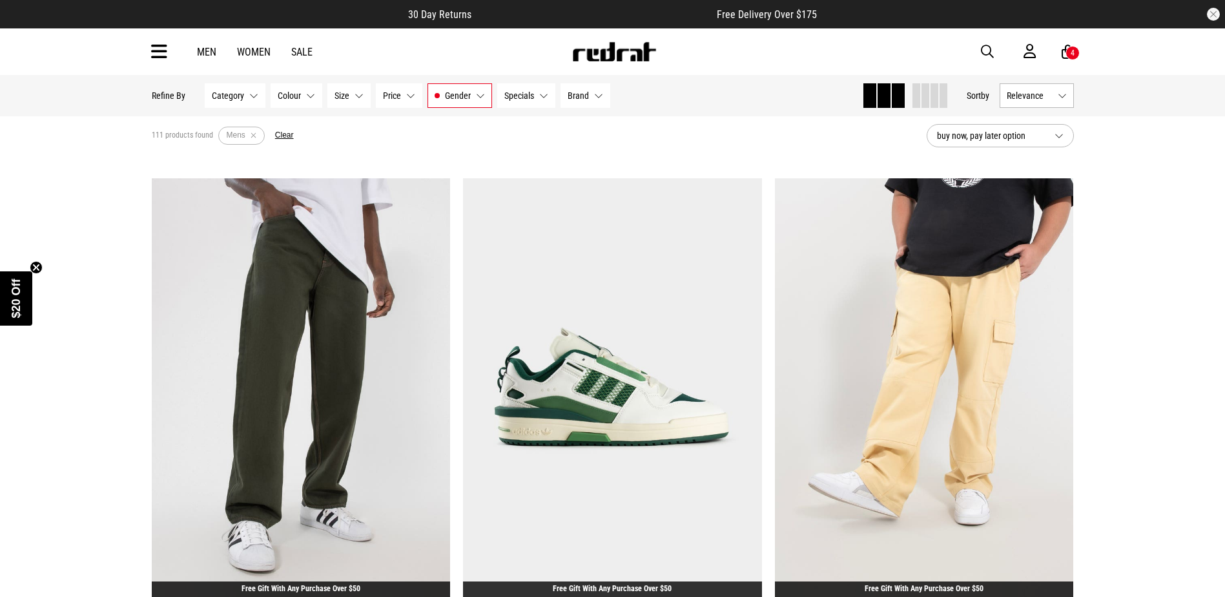
click at [1027, 102] on button "Relevance" at bounding box center [1037, 95] width 74 height 25
click at [1028, 156] on li "Price (Lowest)" at bounding box center [1036, 167] width 73 height 24
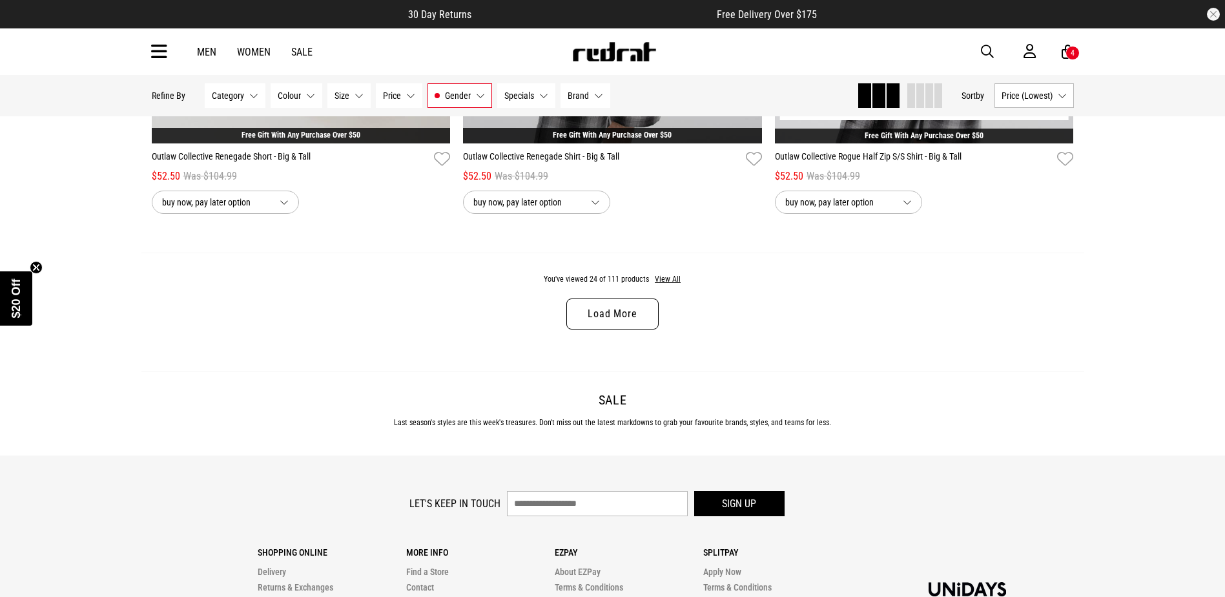
scroll to position [4133, 0]
